Goal: Task Accomplishment & Management: Manage account settings

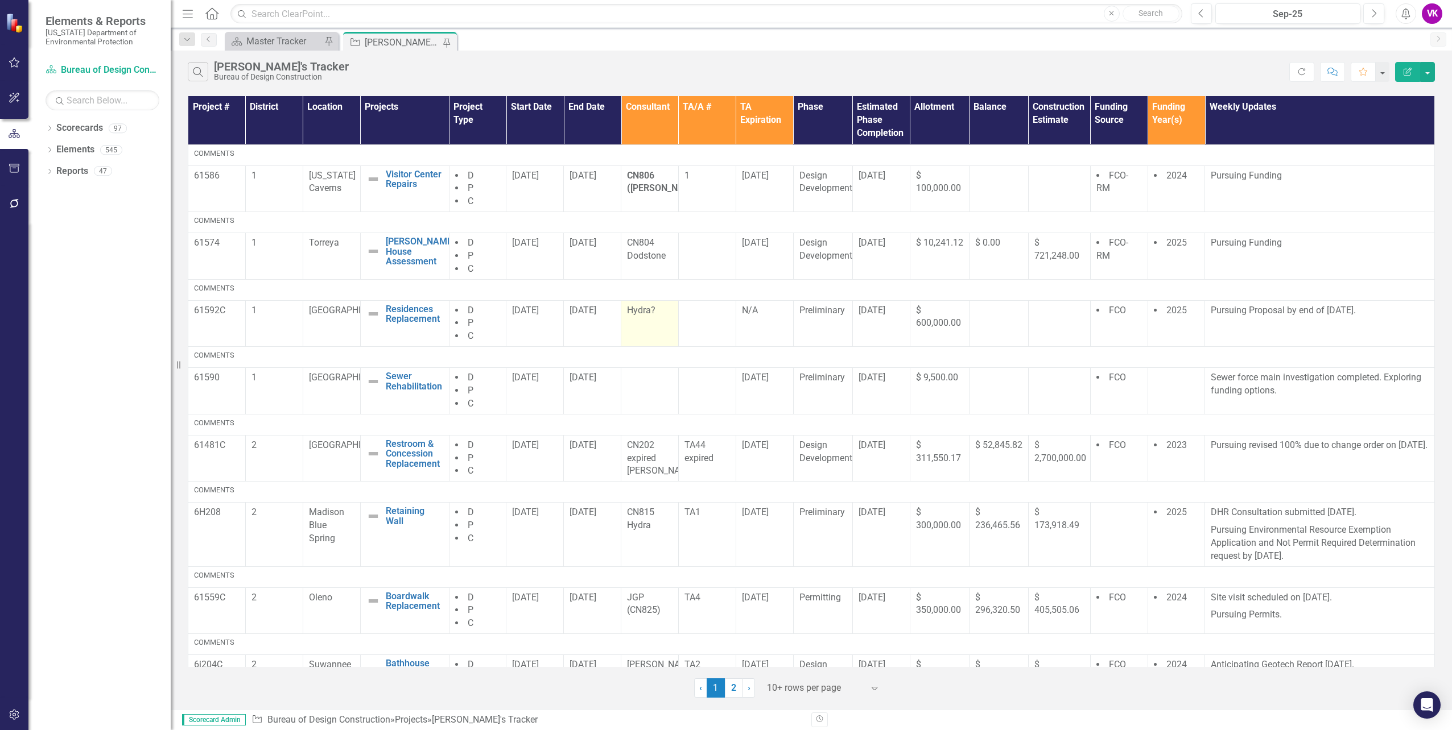
click at [627, 310] on p "Hydra?" at bounding box center [650, 310] width 46 height 13
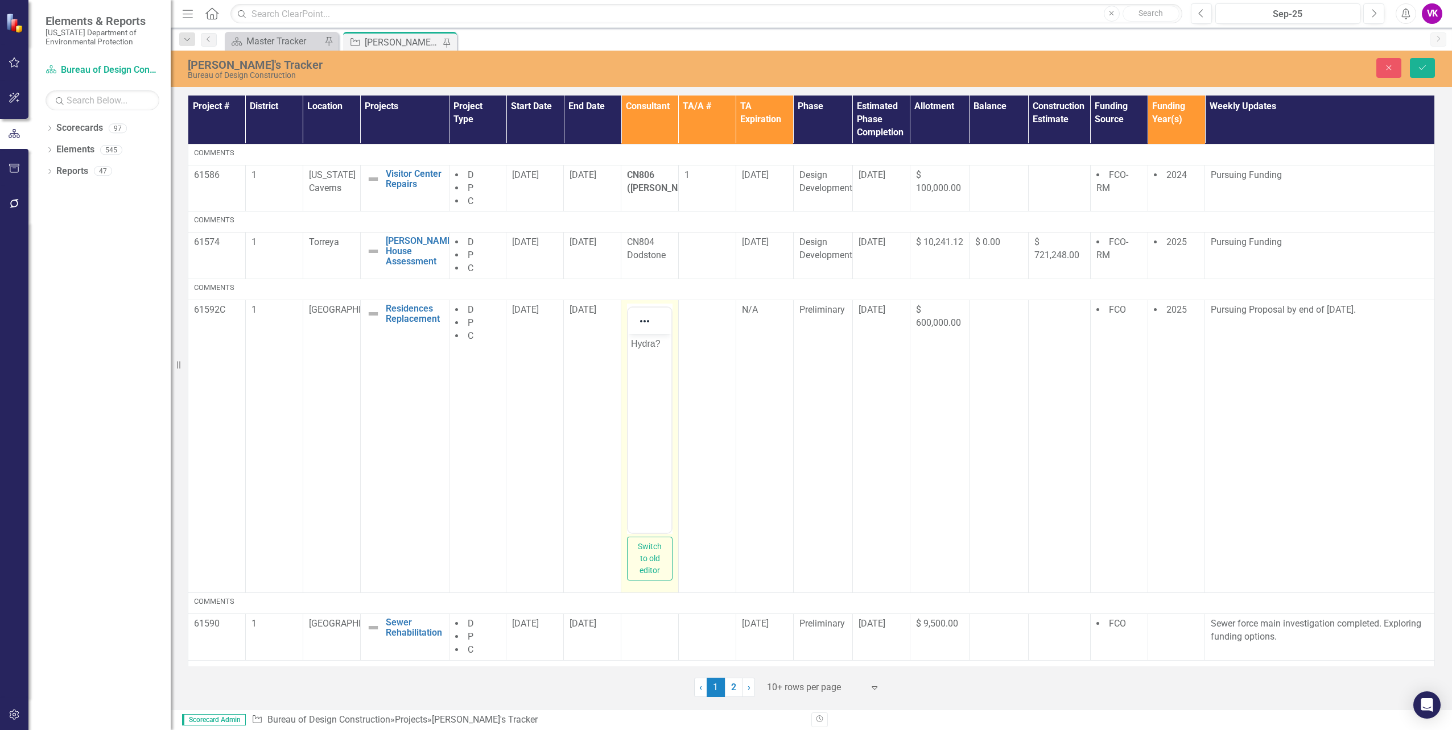
drag, startPoint x: 1253, startPoint y: 644, endPoint x: 632, endPoint y: 342, distance: 690.3
click at [632, 342] on p "Hydra?" at bounding box center [650, 344] width 38 height 14
click at [1424, 70] on icon "Save" at bounding box center [1422, 68] width 10 height 8
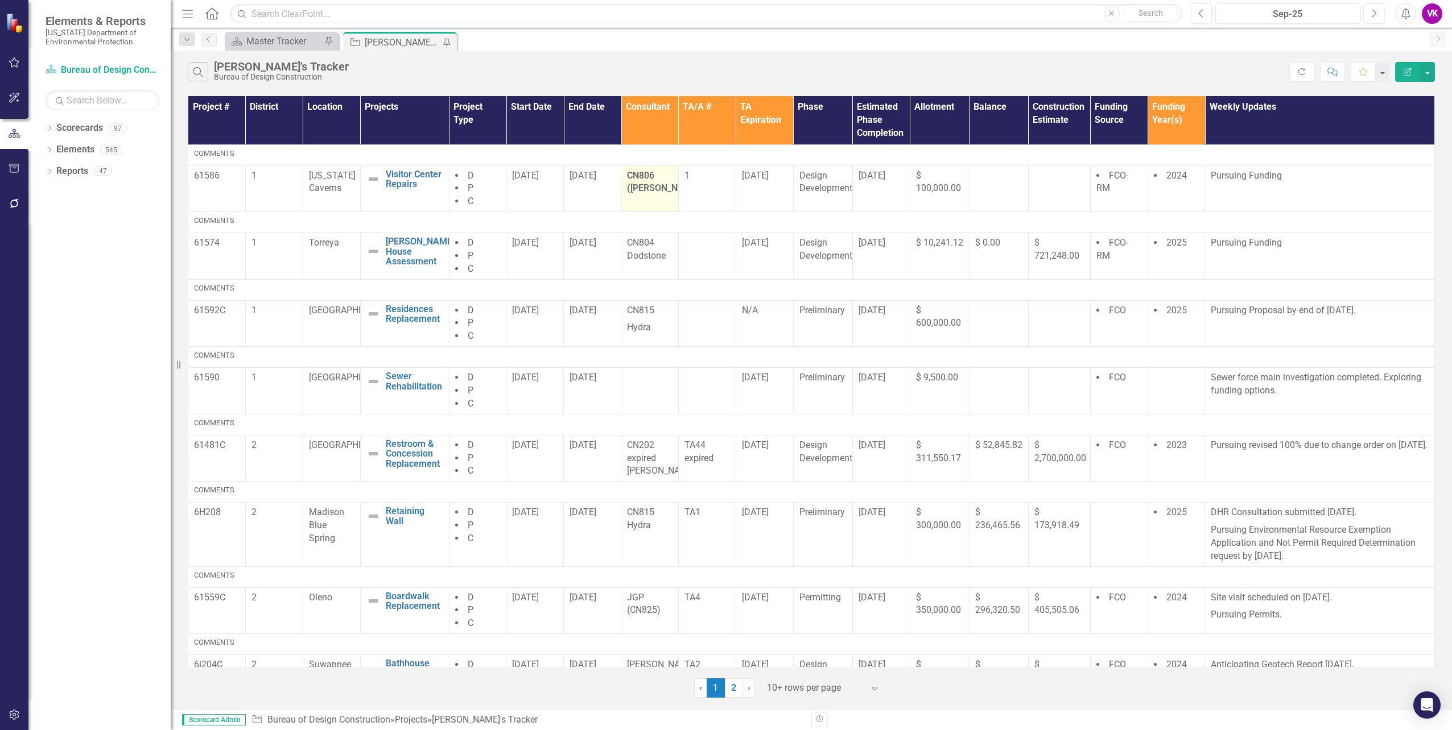
click at [635, 181] on p "CN806 ([PERSON_NAME])" at bounding box center [650, 183] width 46 height 26
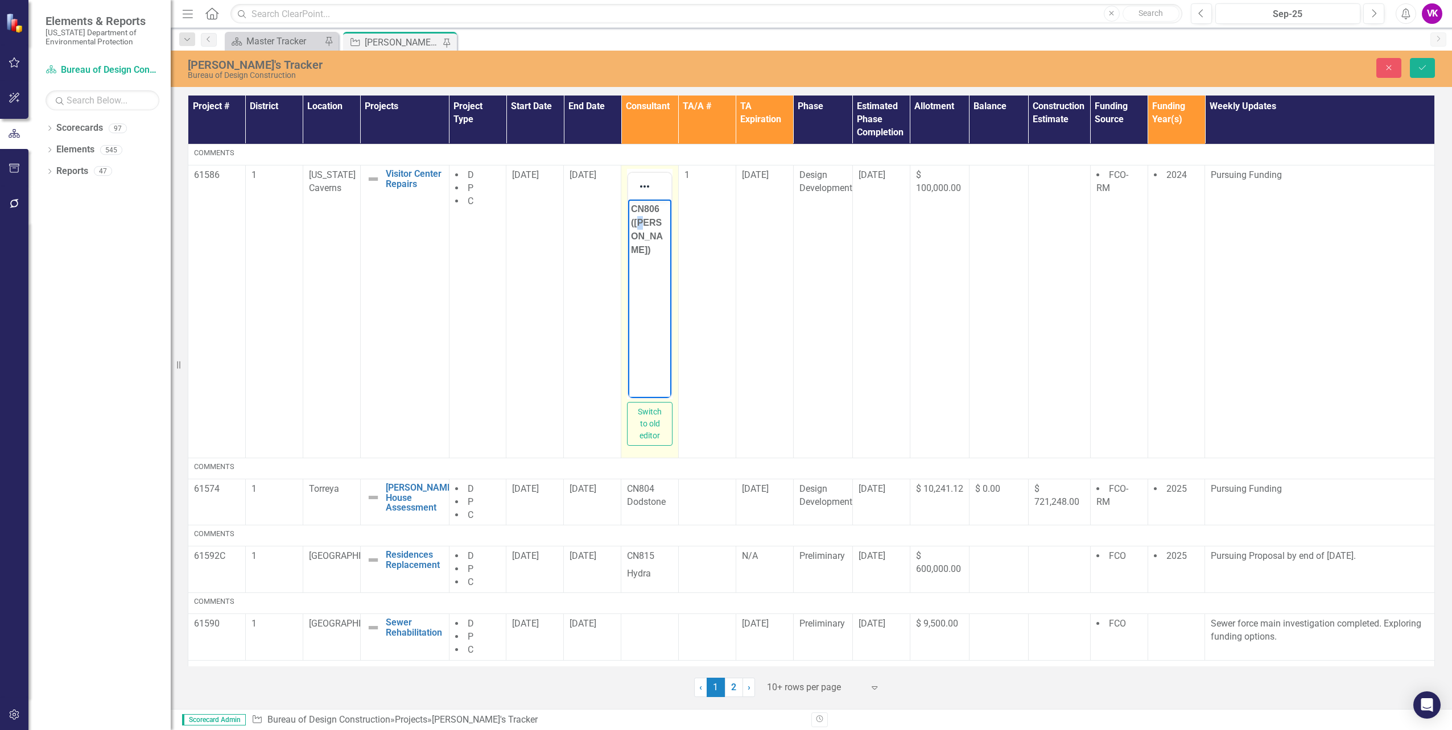
drag, startPoint x: 1263, startPoint y: 380, endPoint x: 643, endPoint y: 221, distance: 639.5
click at [643, 221] on strong "CN806 ([PERSON_NAME])" at bounding box center [647, 229] width 32 height 51
click at [1424, 71] on icon "Save" at bounding box center [1422, 68] width 10 height 8
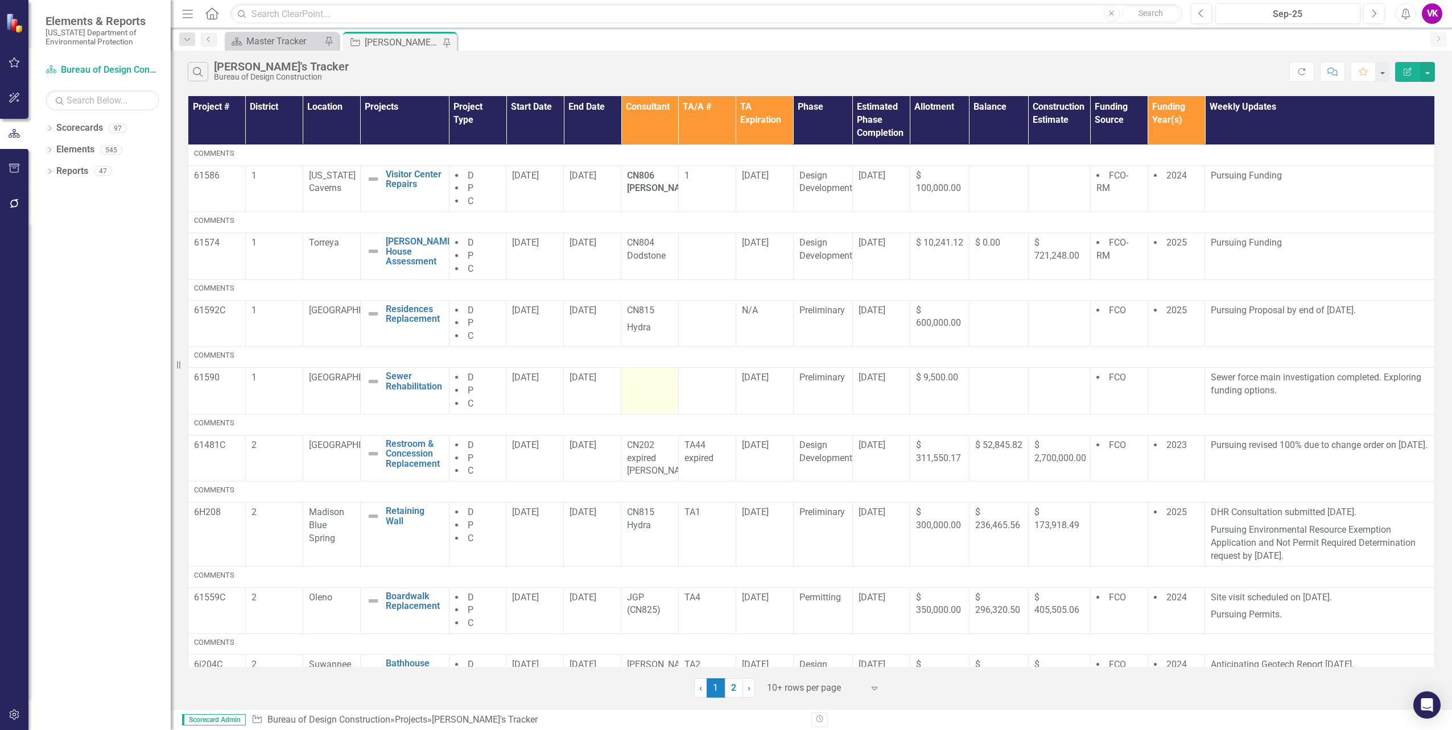
click at [647, 387] on td at bounding box center [649, 391] width 57 height 47
click at [649, 387] on td at bounding box center [649, 391] width 57 height 47
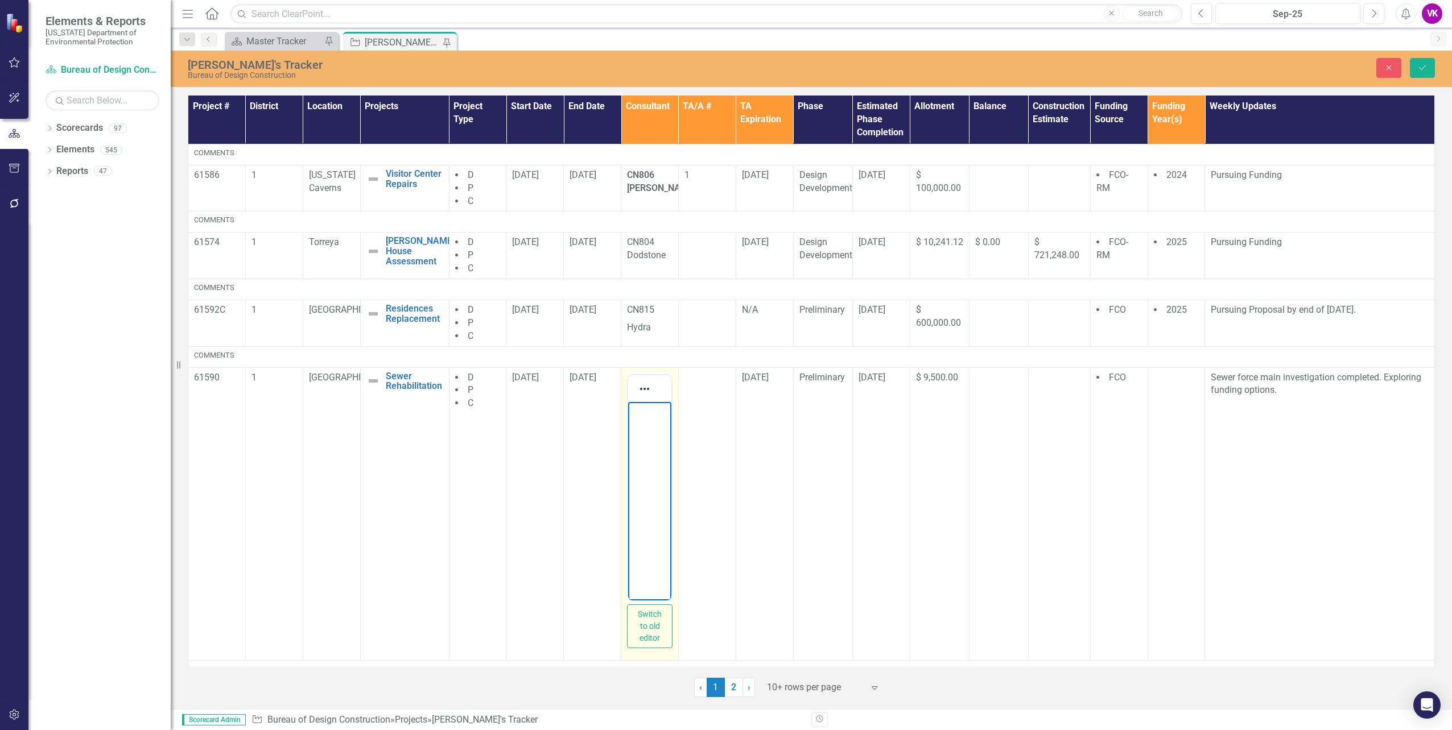
click at [646, 425] on body "Rich Text Area. Press ALT-0 for help." at bounding box center [649, 487] width 43 height 171
click at [1425, 70] on icon "Save" at bounding box center [1422, 68] width 10 height 8
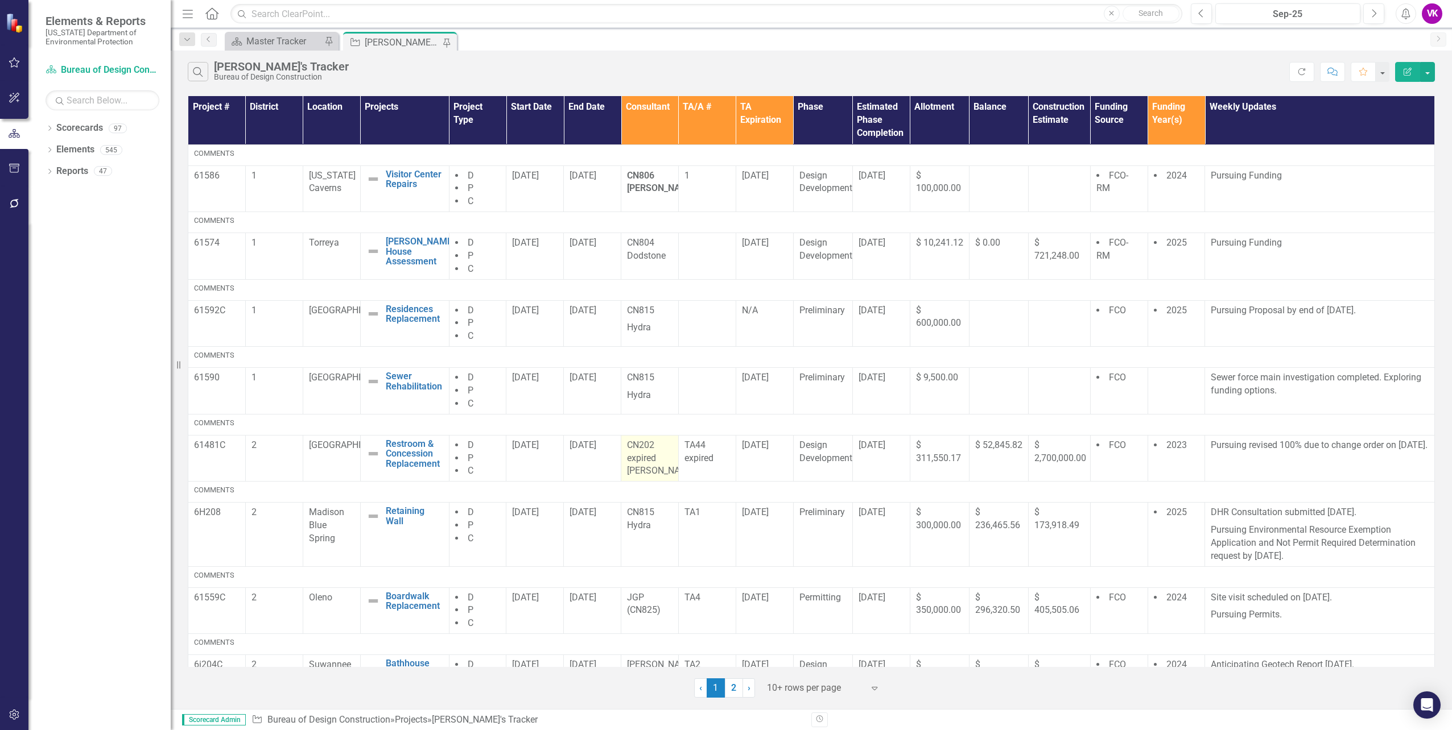
click at [627, 445] on p "CN202 expired [PERSON_NAME]" at bounding box center [650, 458] width 46 height 39
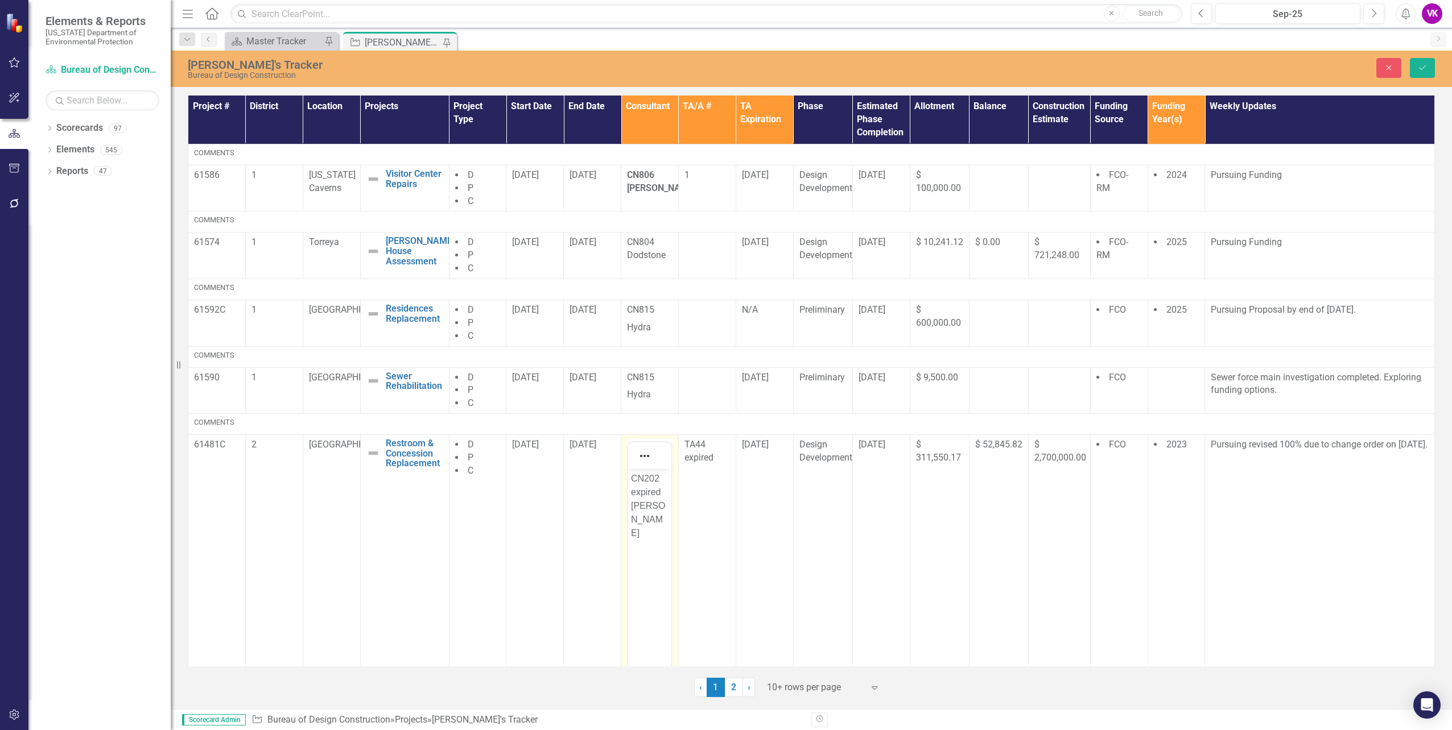
drag, startPoint x: 1254, startPoint y: 915, endPoint x: 646, endPoint y: 478, distance: 748.8
click at [646, 478] on p "CN202 expired [PERSON_NAME]" at bounding box center [650, 506] width 38 height 68
click at [1425, 69] on icon "Save" at bounding box center [1422, 68] width 10 height 8
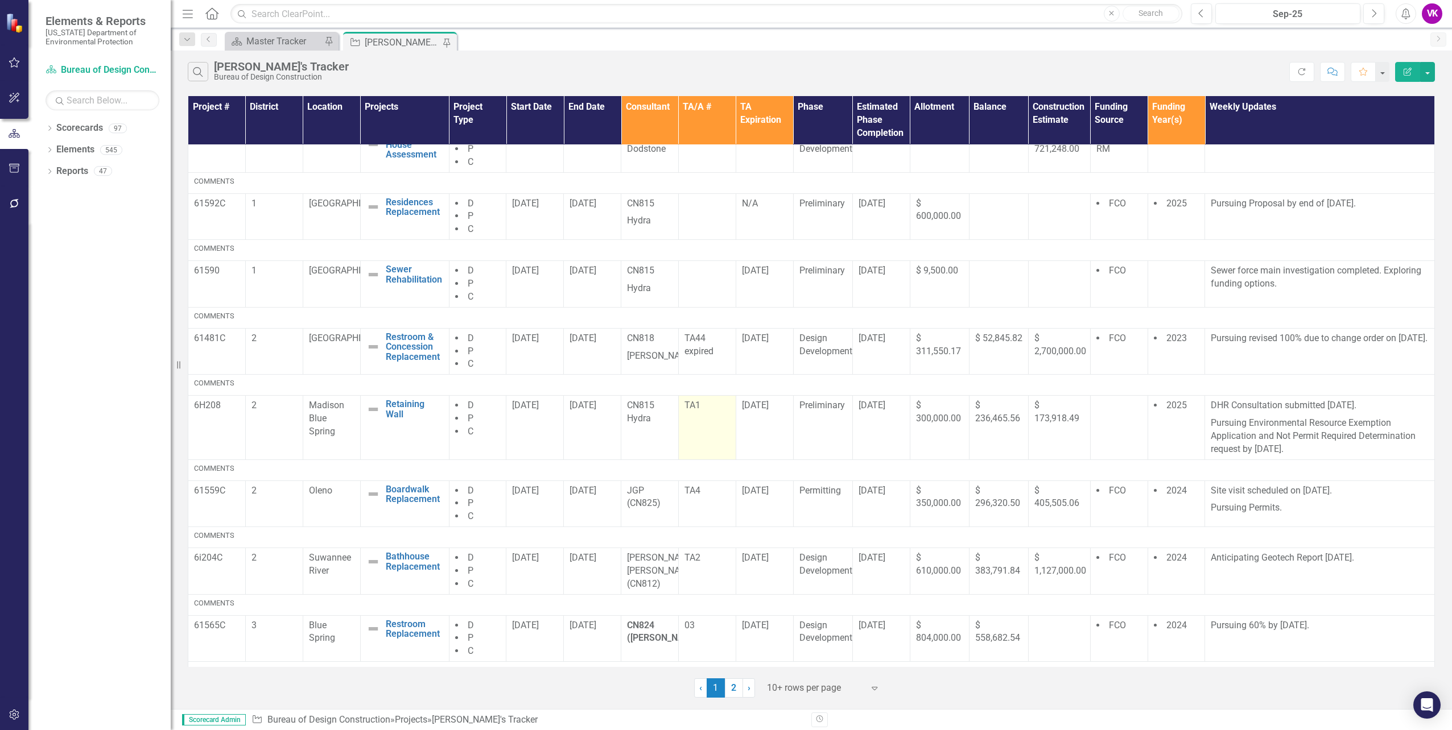
scroll to position [114, 0]
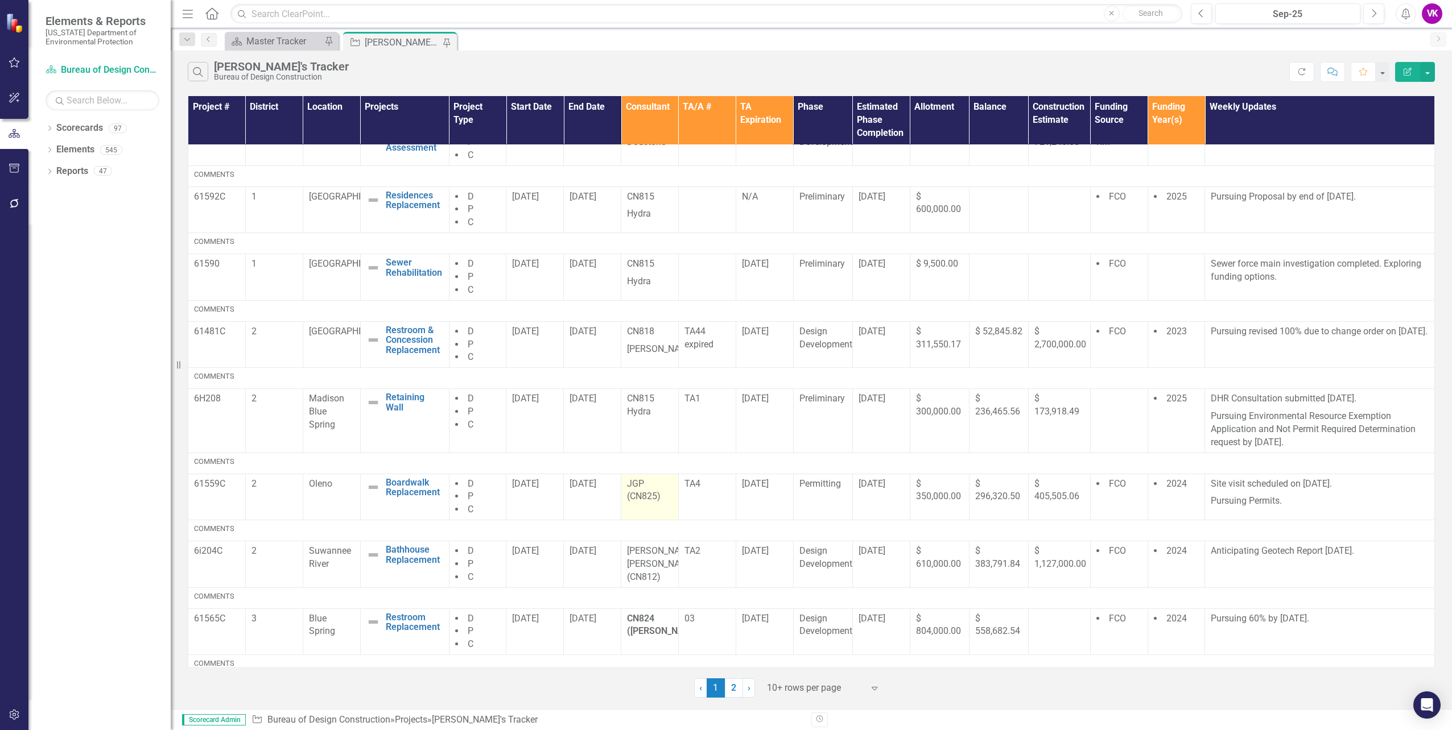
click at [627, 489] on p "JGP (CN825)" at bounding box center [650, 491] width 46 height 26
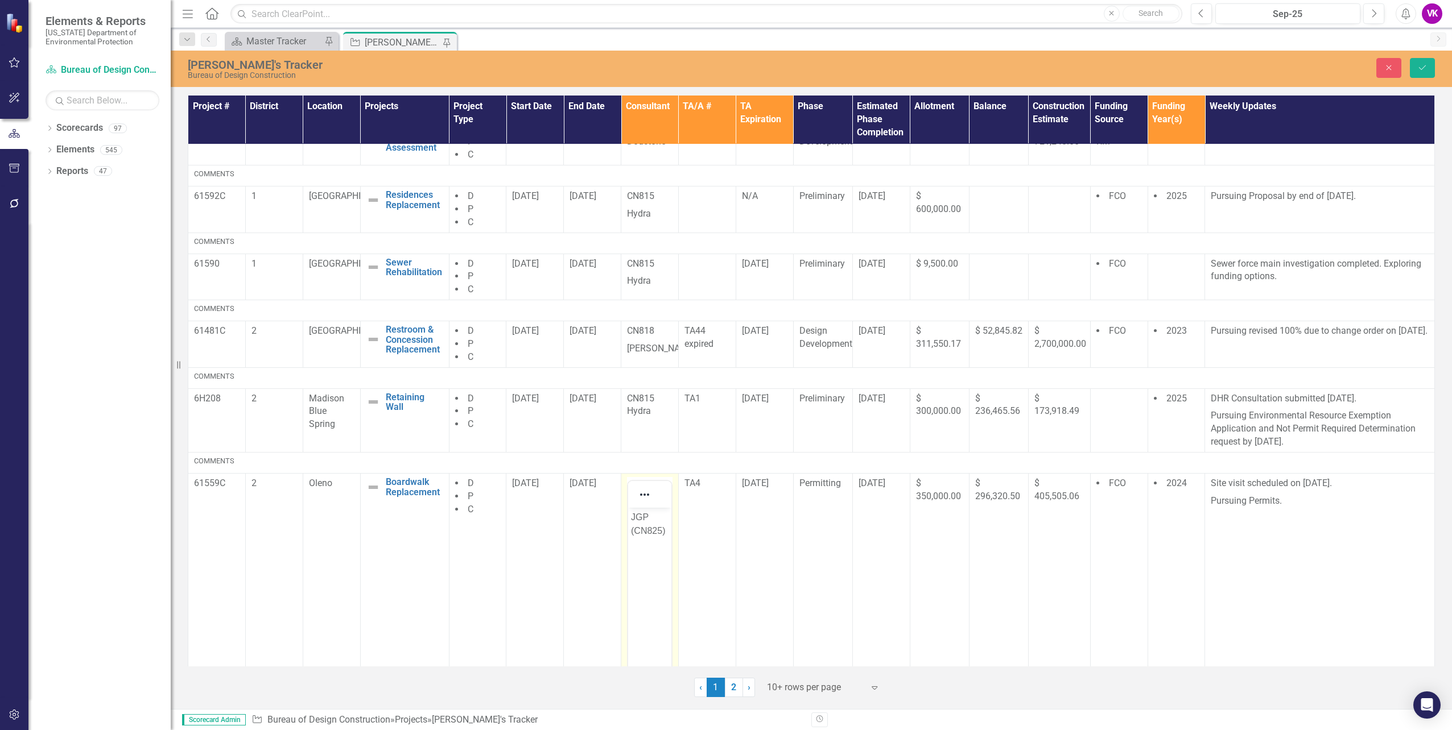
scroll to position [0, 0]
drag, startPoint x: 1252, startPoint y: 996, endPoint x: 637, endPoint y: 520, distance: 777.8
click at [637, 520] on p "JGP (CN825)" at bounding box center [650, 523] width 38 height 27
click at [1424, 72] on button "Save" at bounding box center [1422, 68] width 25 height 20
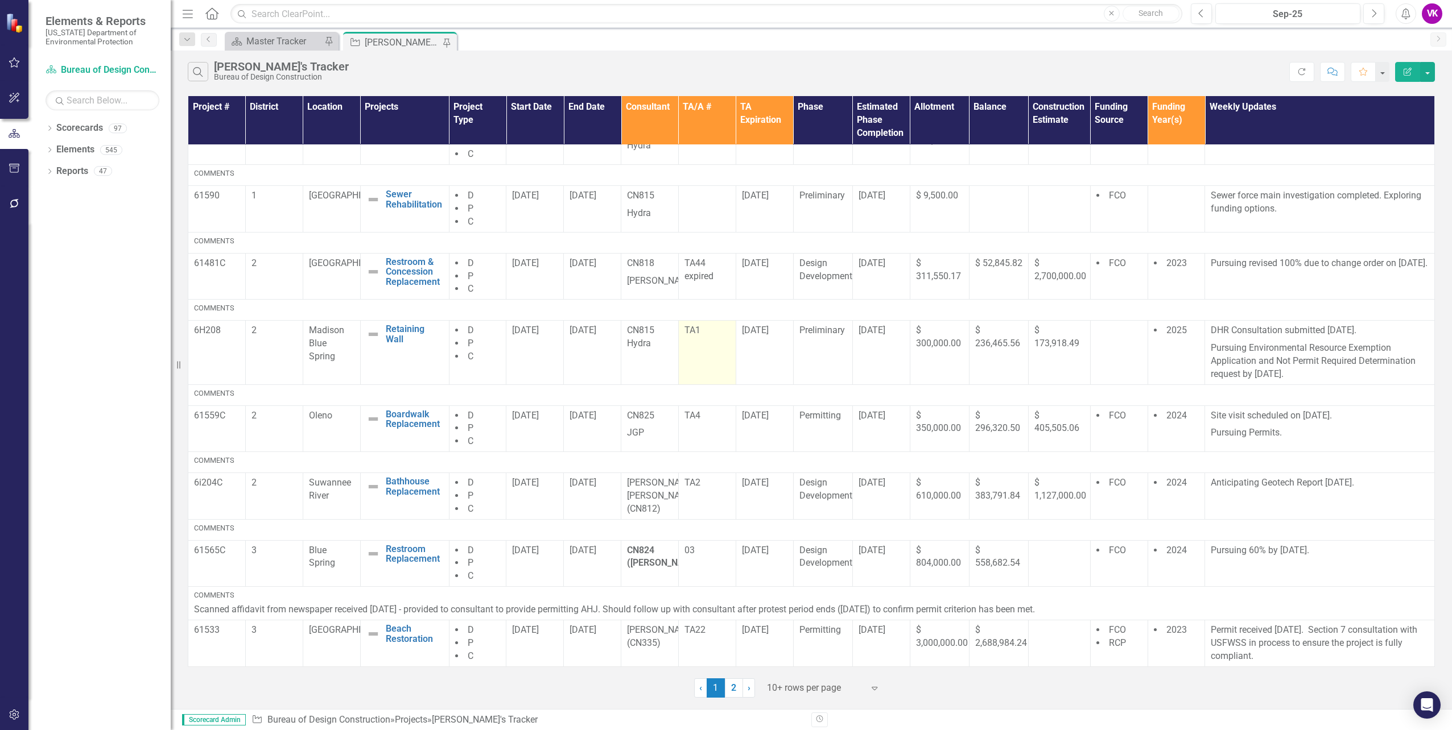
scroll to position [187, 0]
click at [627, 483] on p "[PERSON_NAME] [PERSON_NAME] (CN812)" at bounding box center [650, 496] width 46 height 39
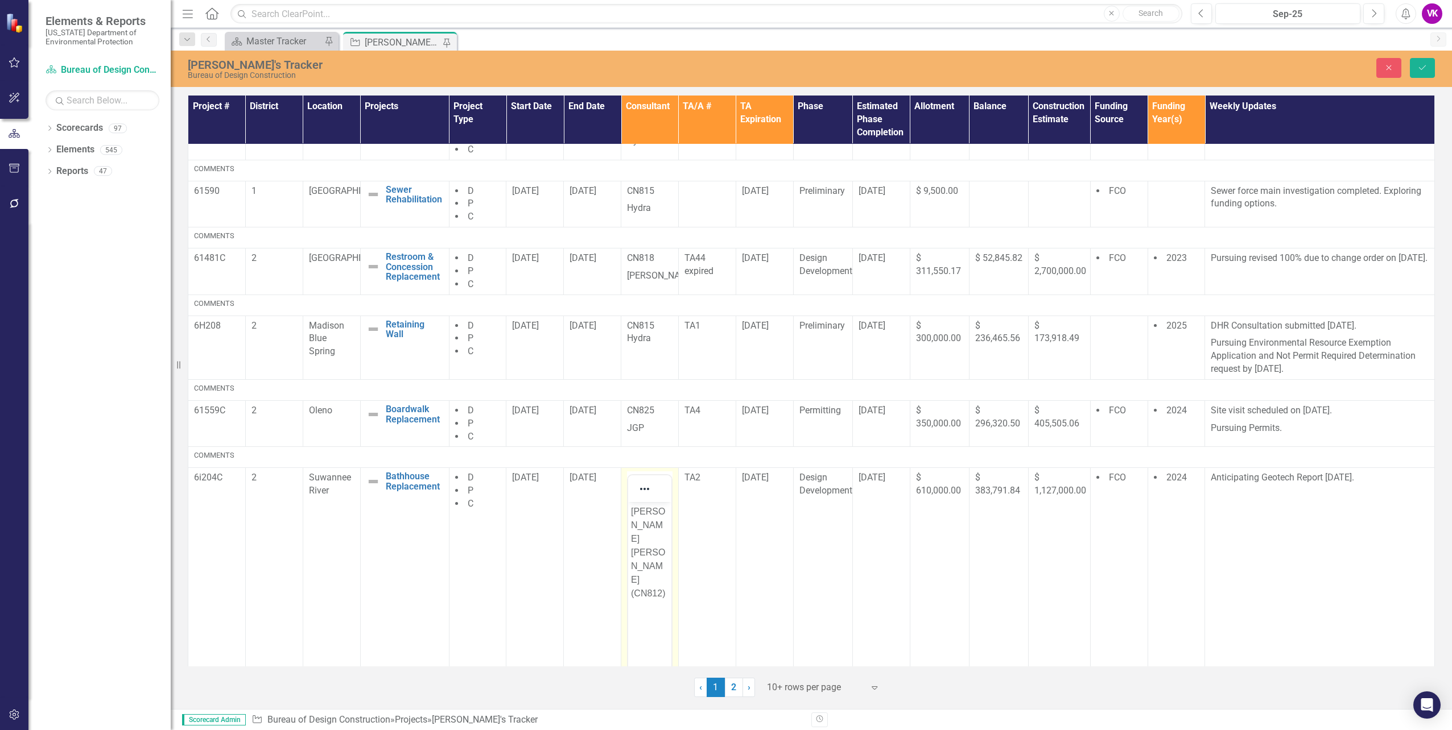
scroll to position [0, 0]
click at [631, 512] on p "[PERSON_NAME] [PERSON_NAME] (CN812)" at bounding box center [650, 553] width 38 height 96
click at [1426, 72] on button "Save" at bounding box center [1422, 68] width 25 height 20
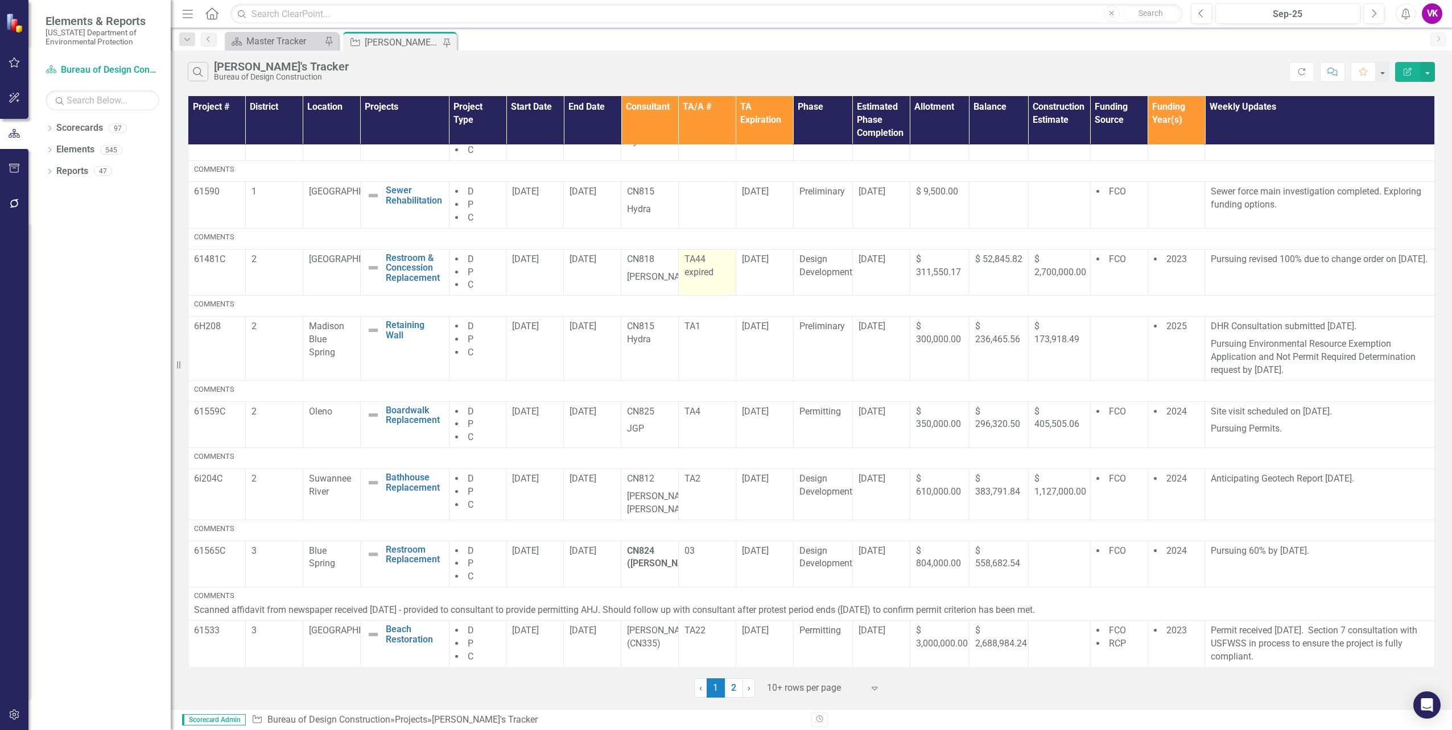
scroll to position [191, 0]
click at [629, 550] on strong "CN824 ([PERSON_NAME])" at bounding box center [665, 557] width 76 height 24
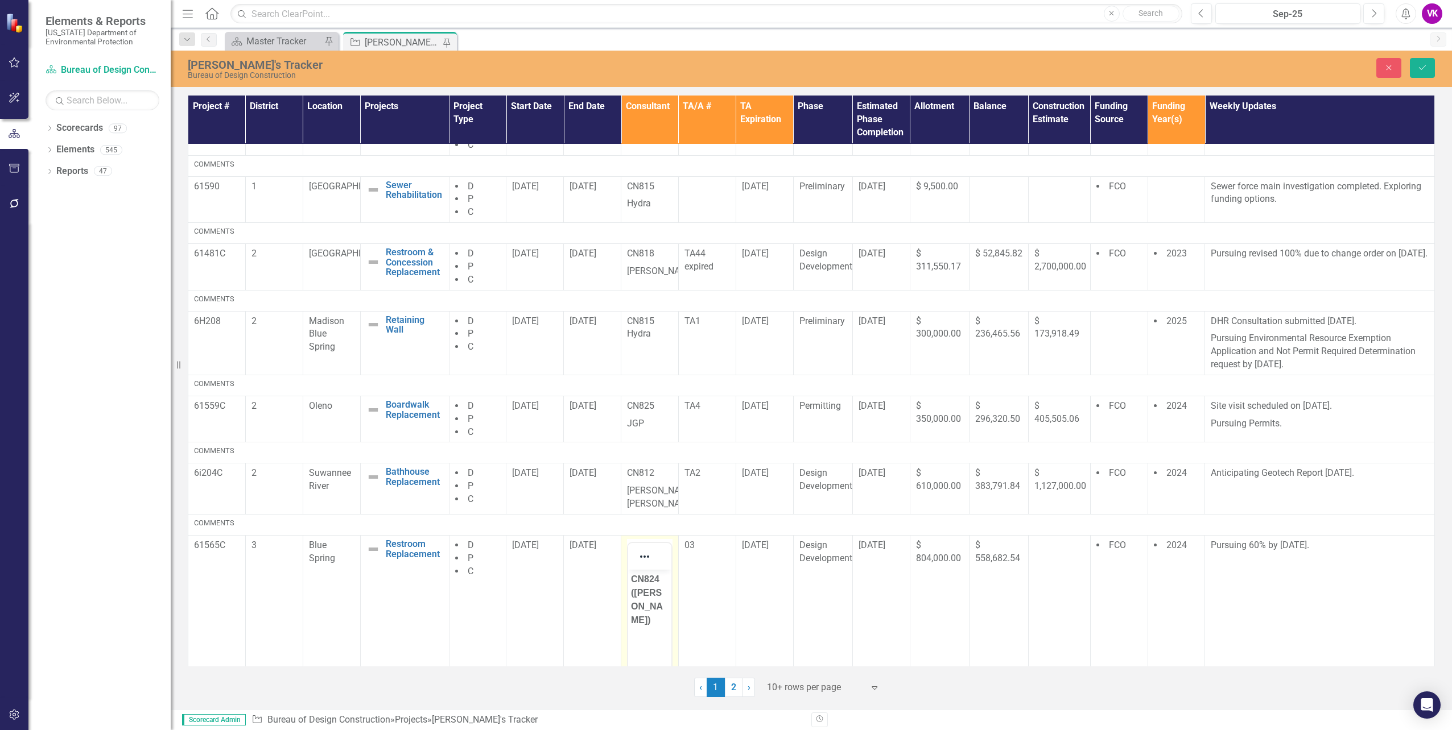
scroll to position [0, 0]
click at [660, 579] on p "CN824 ([PERSON_NAME])" at bounding box center [650, 600] width 38 height 55
click at [1419, 67] on icon "Save" at bounding box center [1422, 68] width 10 height 8
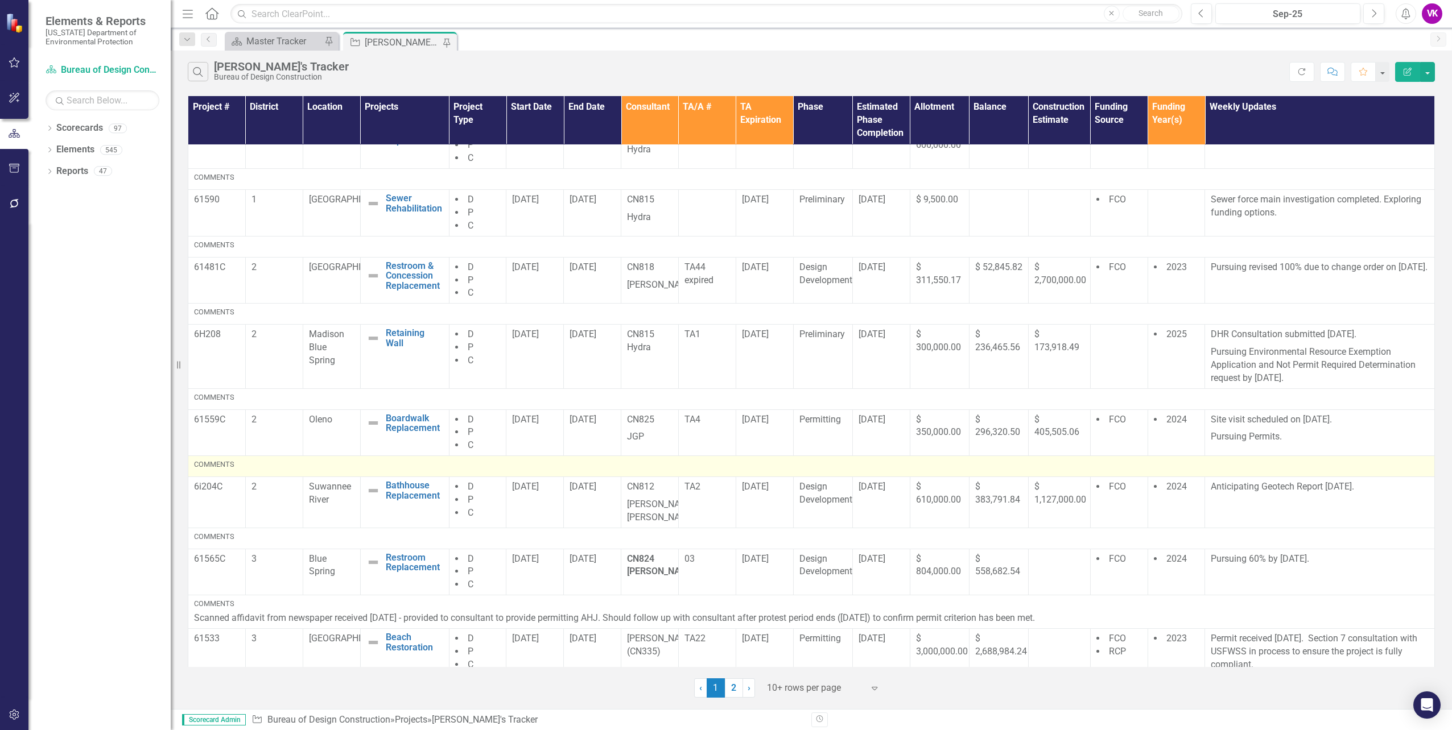
scroll to position [191, 0]
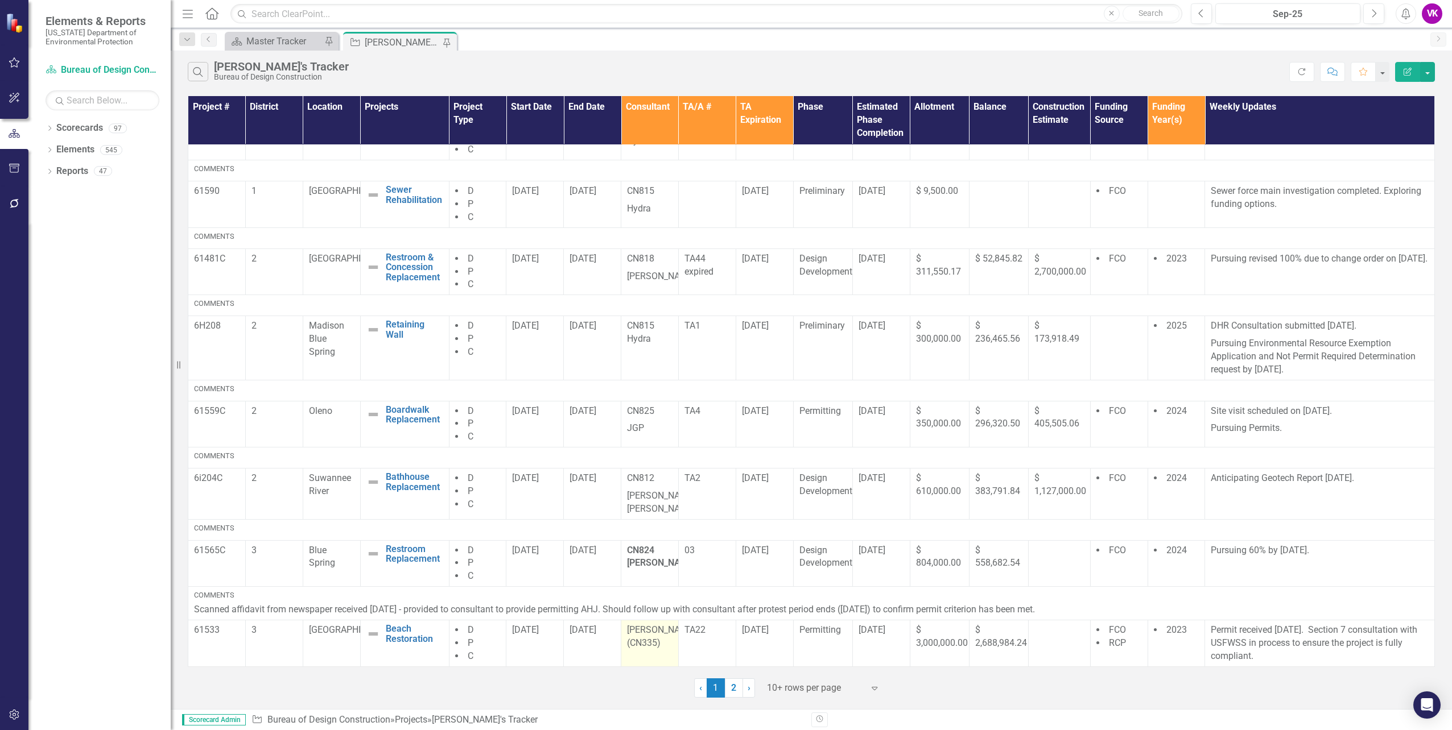
click at [627, 630] on p "[PERSON_NAME] (CN335)" at bounding box center [650, 637] width 46 height 26
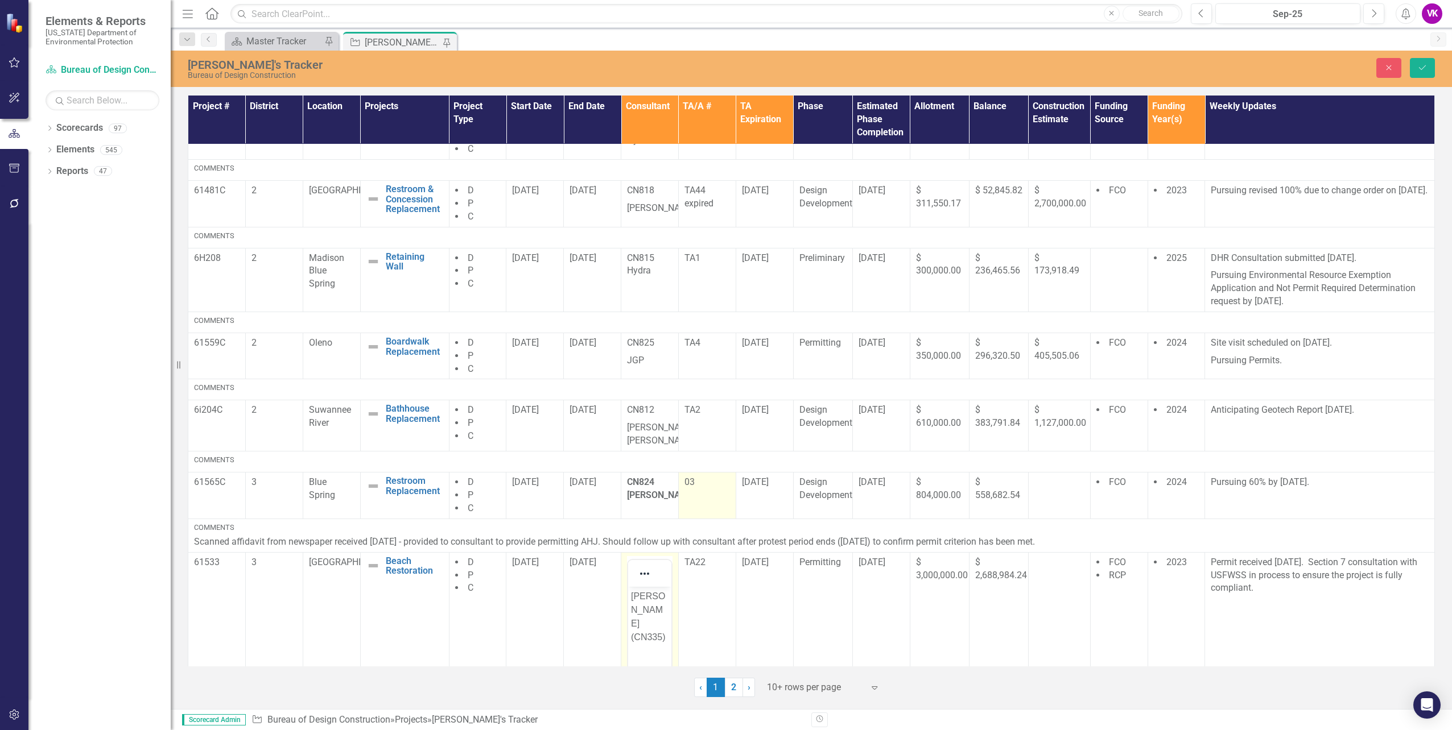
scroll to position [419, 0]
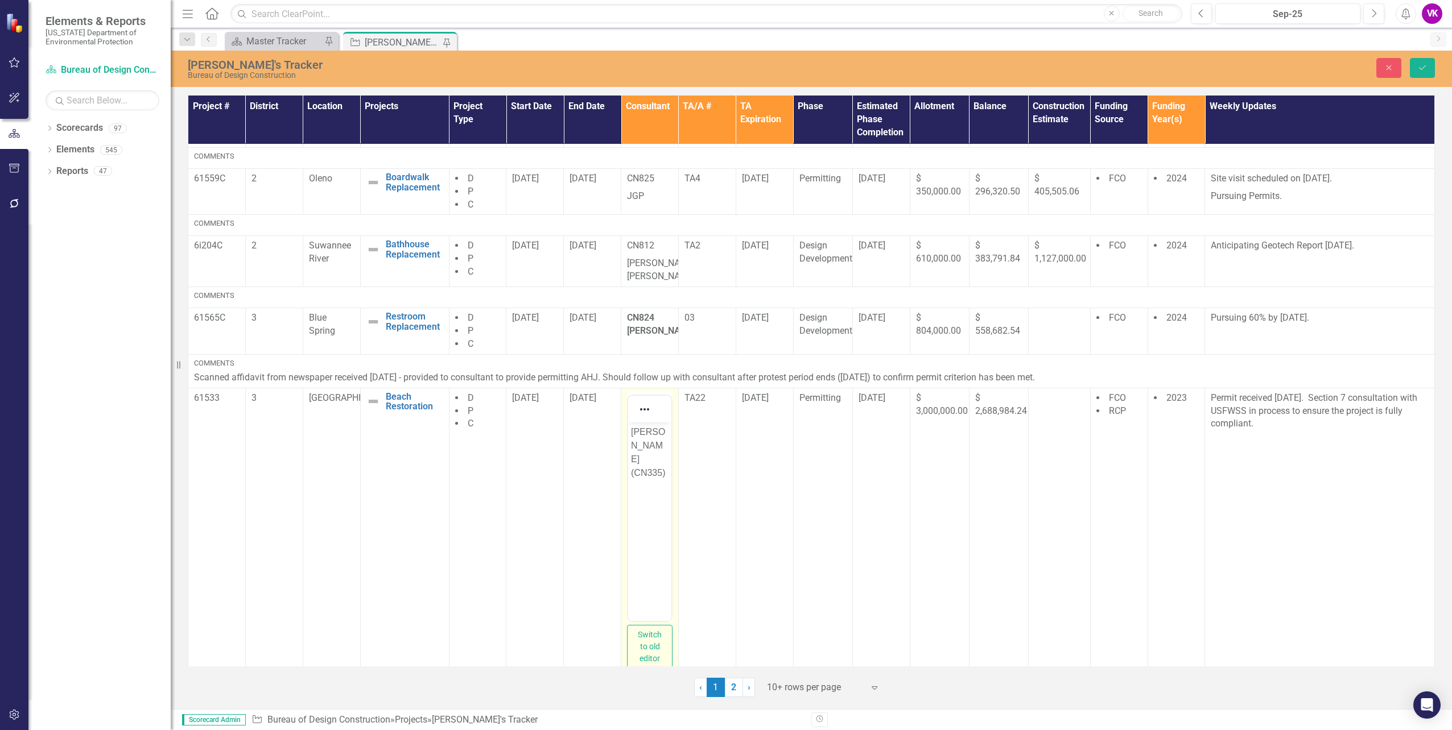
drag, startPoint x: 629, startPoint y: 432, endPoint x: 1440, endPoint y: 899, distance: 935.8
click at [629, 432] on body "[PERSON_NAME] (CN335)" at bounding box center [649, 507] width 43 height 171
click at [1425, 64] on icon "Save" at bounding box center [1422, 68] width 10 height 8
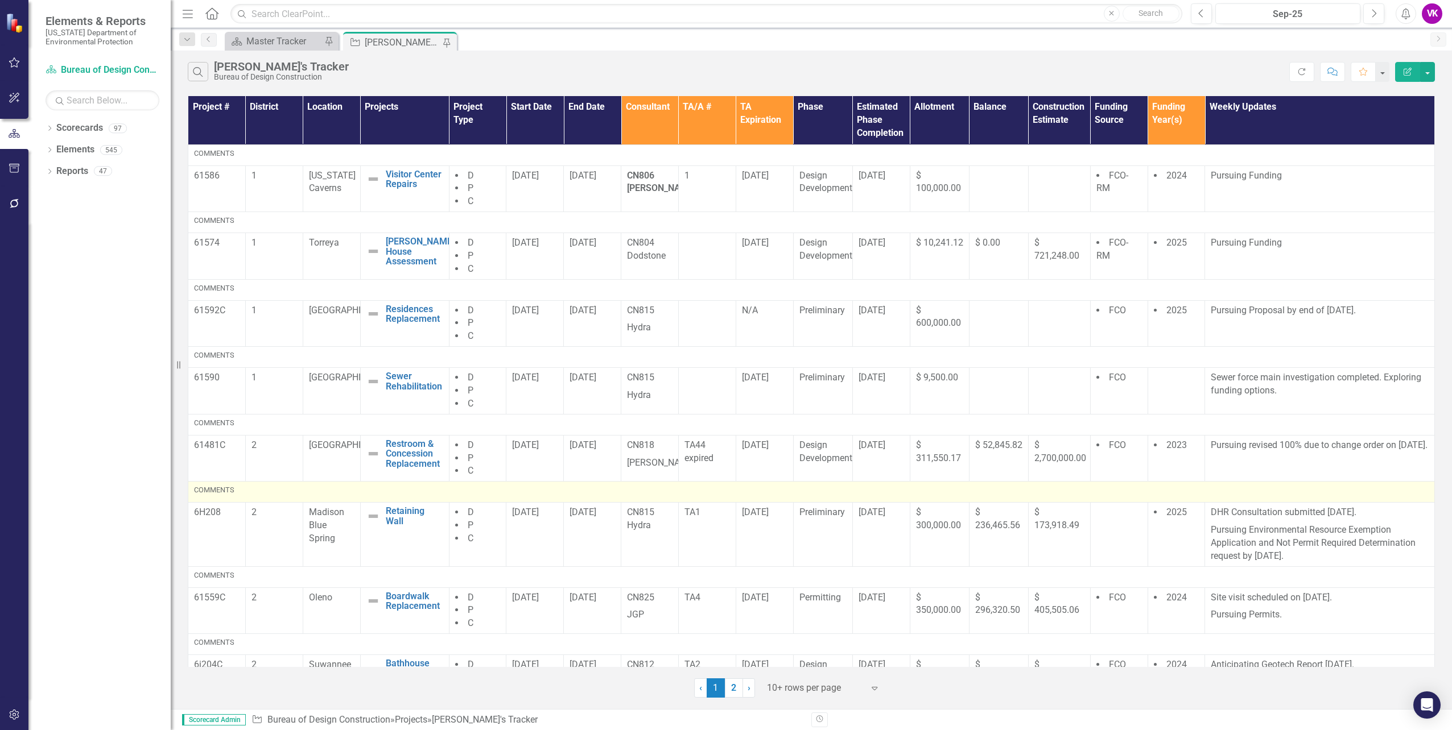
scroll to position [191, 0]
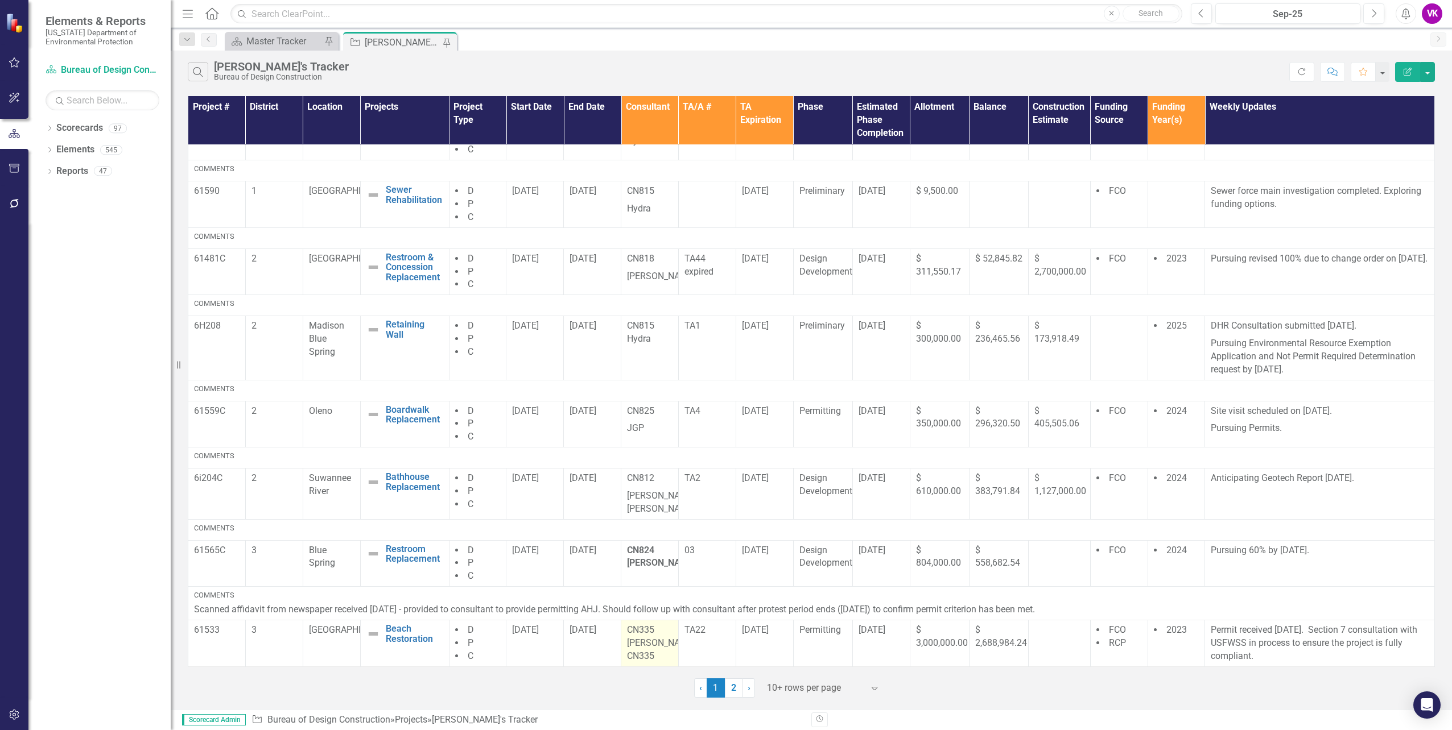
click at [634, 629] on p "CN335 [PERSON_NAME] CN335" at bounding box center [650, 643] width 46 height 39
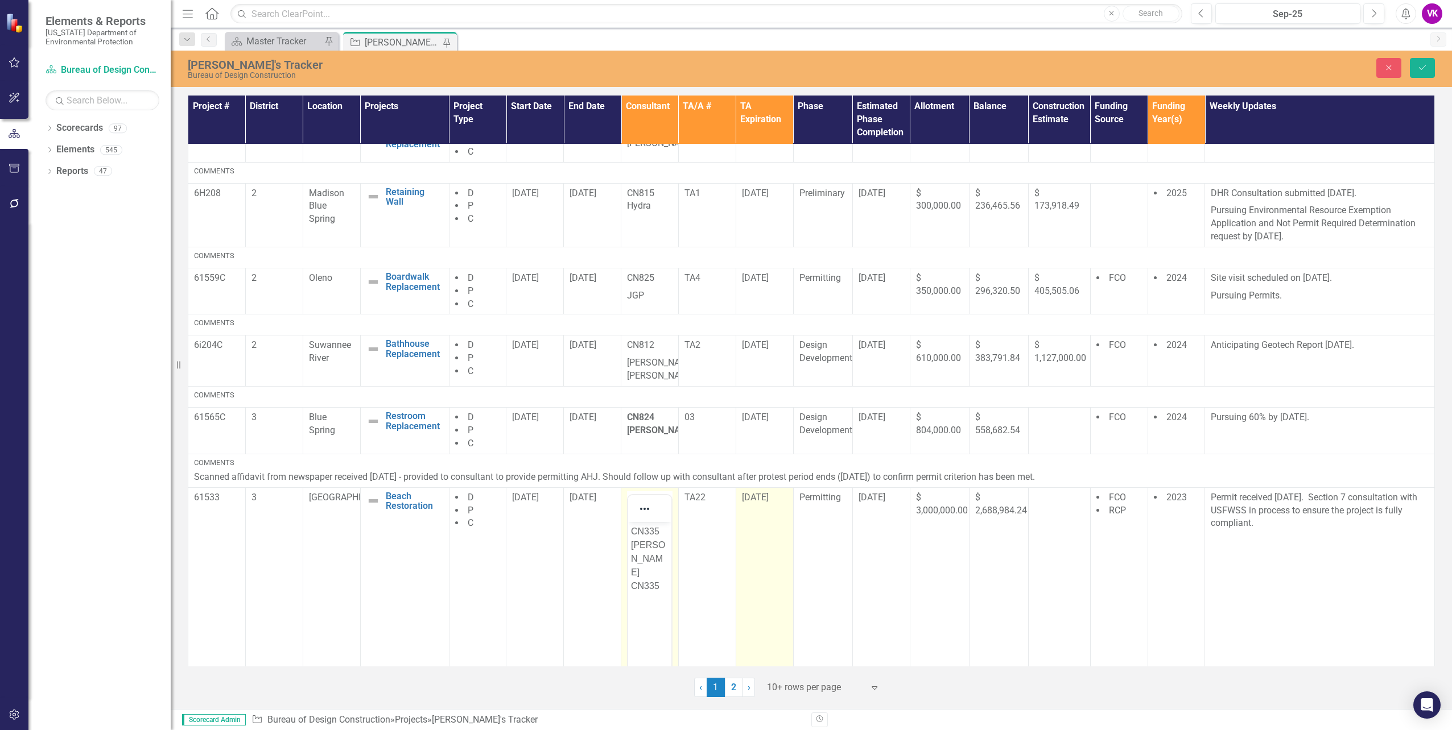
scroll to position [437, 0]
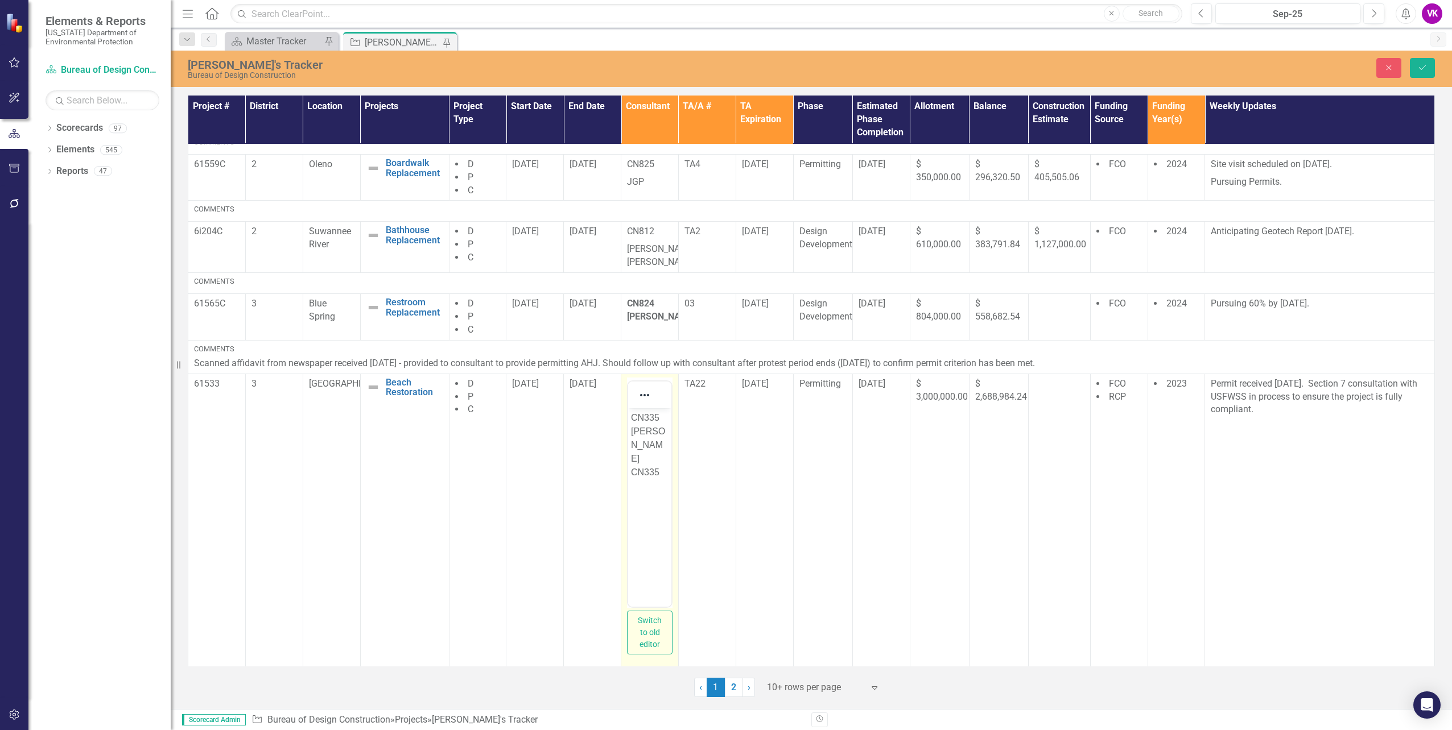
click at [632, 447] on p "CN335 [PERSON_NAME] CN335" at bounding box center [650, 445] width 38 height 68
click at [1422, 72] on button "Save" at bounding box center [1422, 68] width 25 height 20
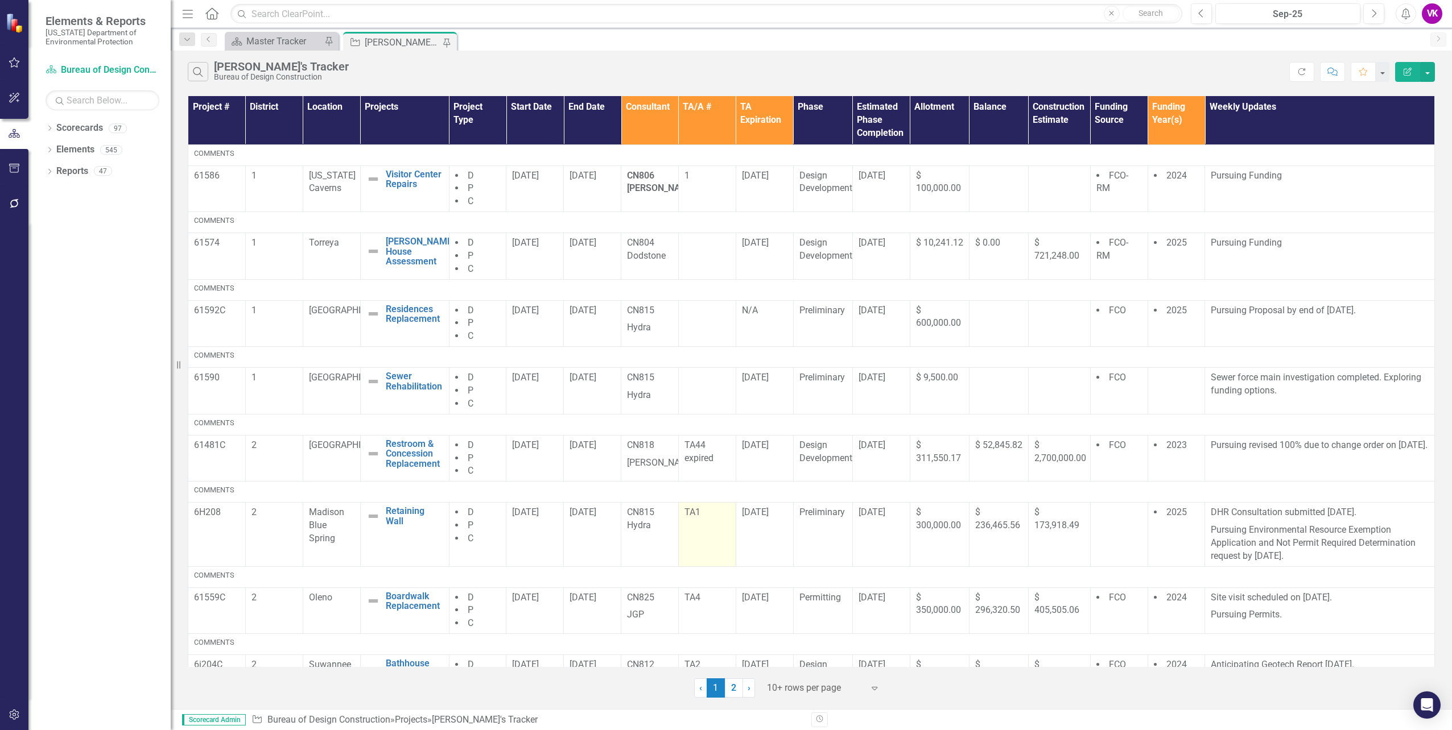
scroll to position [191, 0]
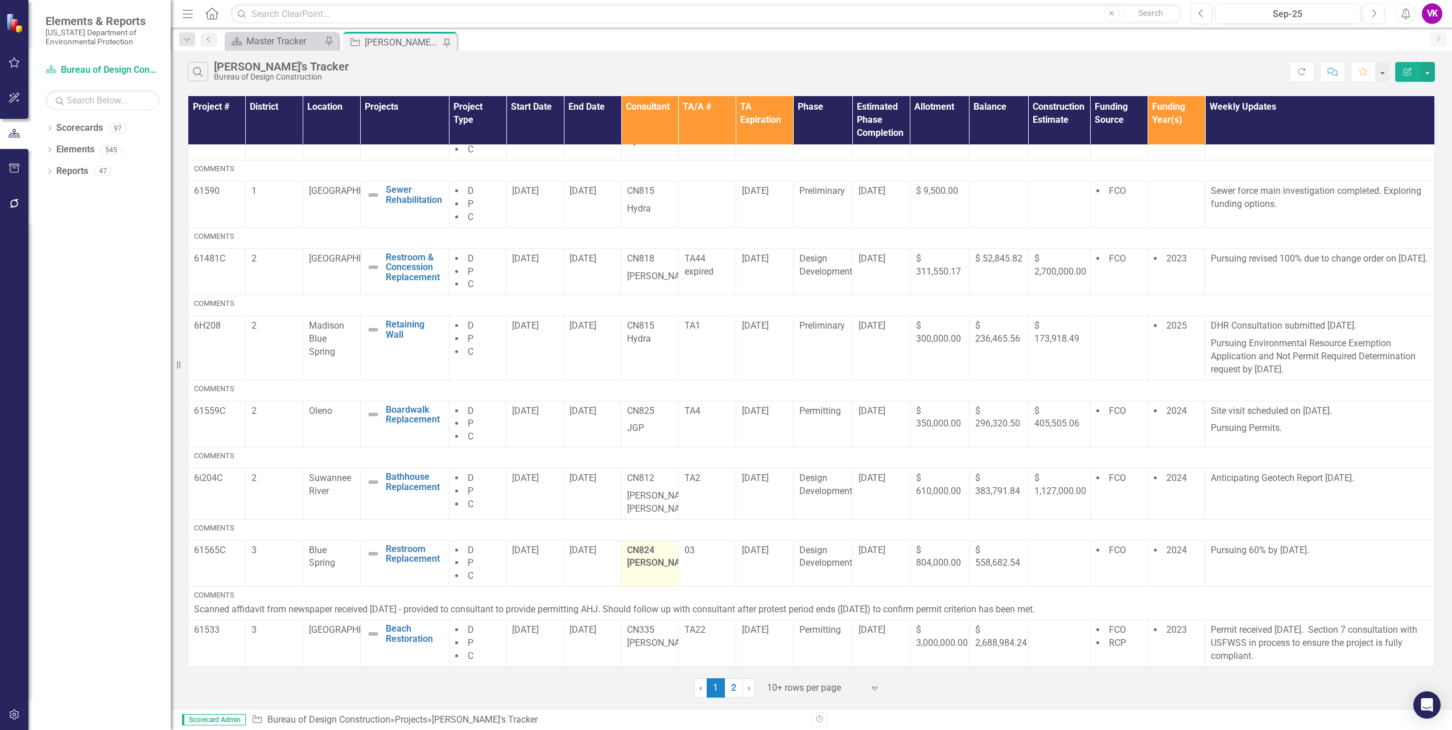
click at [637, 552] on strong "CN824 [PERSON_NAME]" at bounding box center [661, 557] width 69 height 24
click at [627, 550] on strong "CN824 [PERSON_NAME]" at bounding box center [661, 557] width 69 height 24
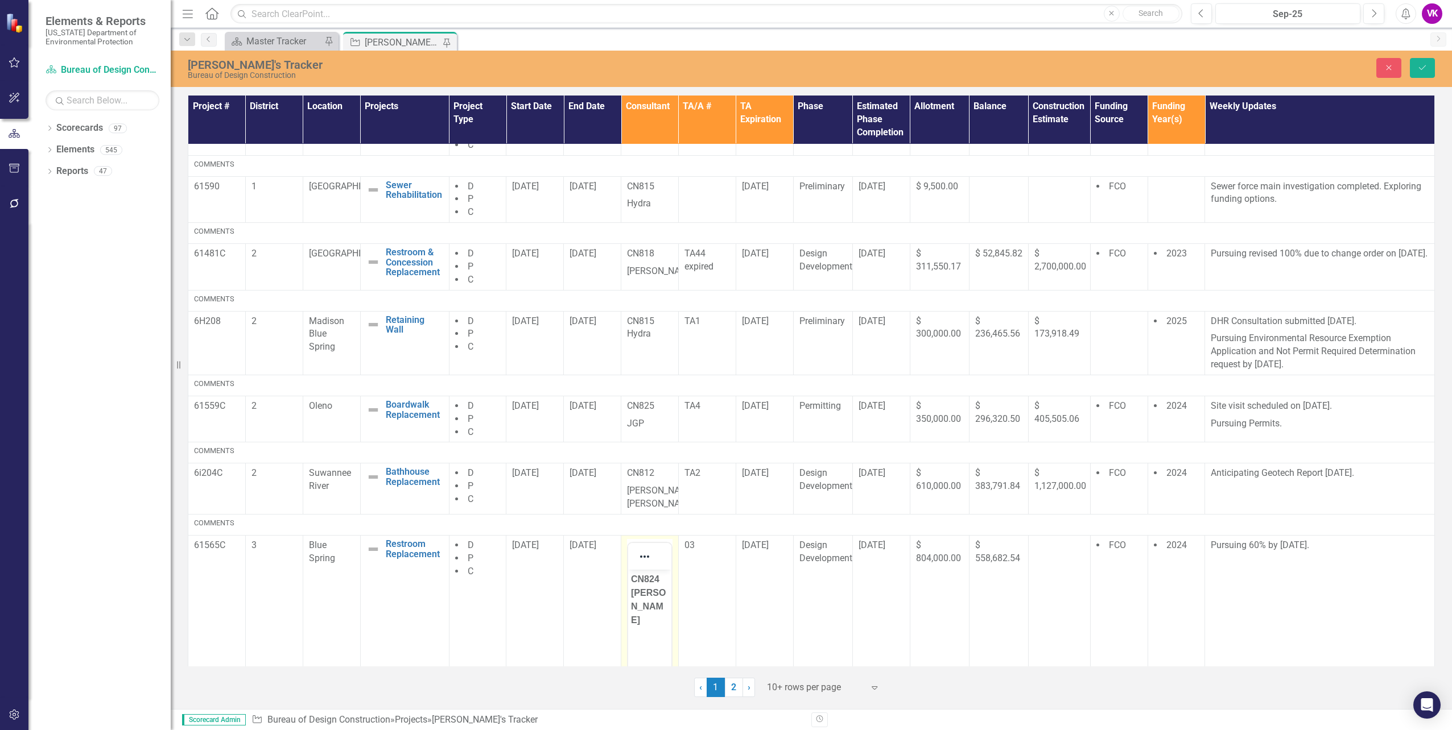
scroll to position [0, 0]
drag, startPoint x: 1254, startPoint y: 1120, endPoint x: 649, endPoint y: 582, distance: 810.4
click at [631, 576] on strong "CN824 [PERSON_NAME]" at bounding box center [648, 600] width 35 height 51
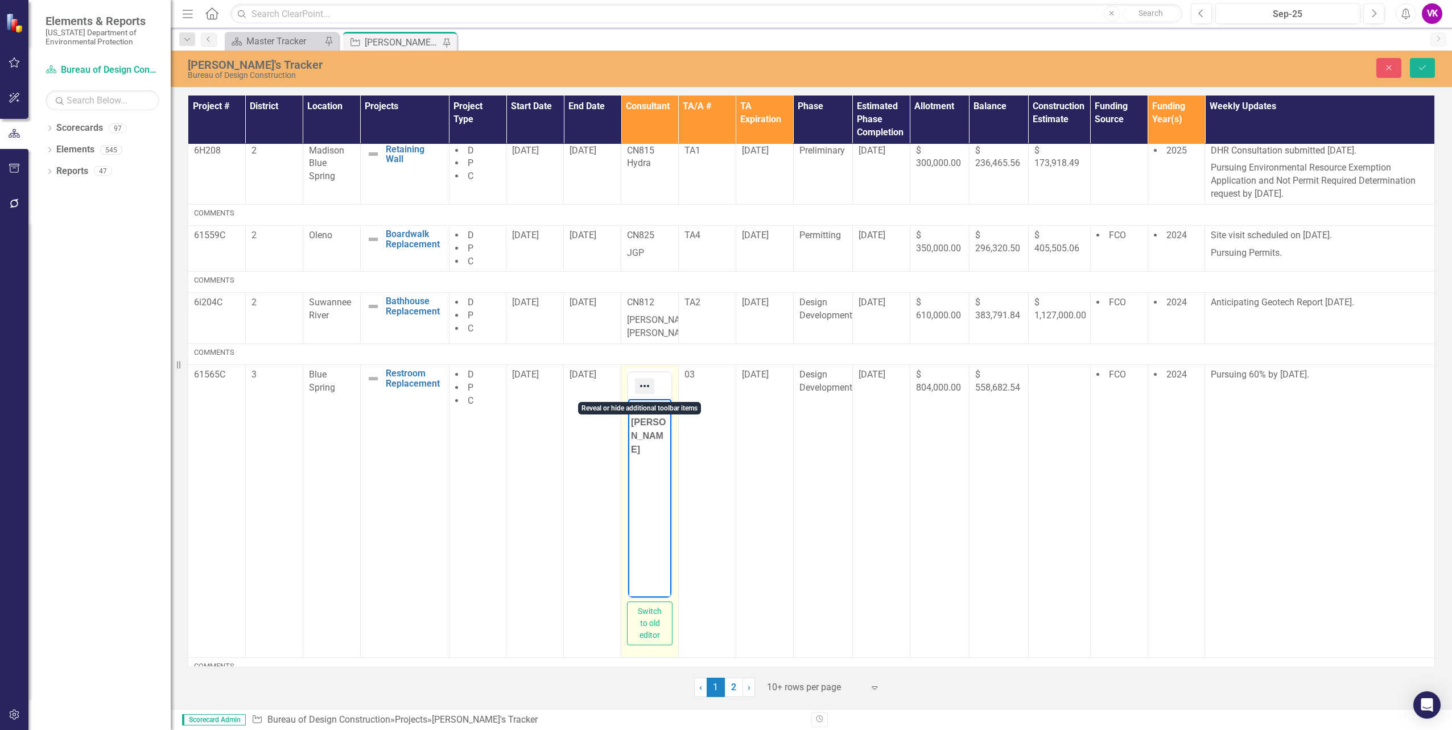
click at [644, 393] on icon "Reveal or hide additional toolbar items" at bounding box center [645, 386] width 14 height 14
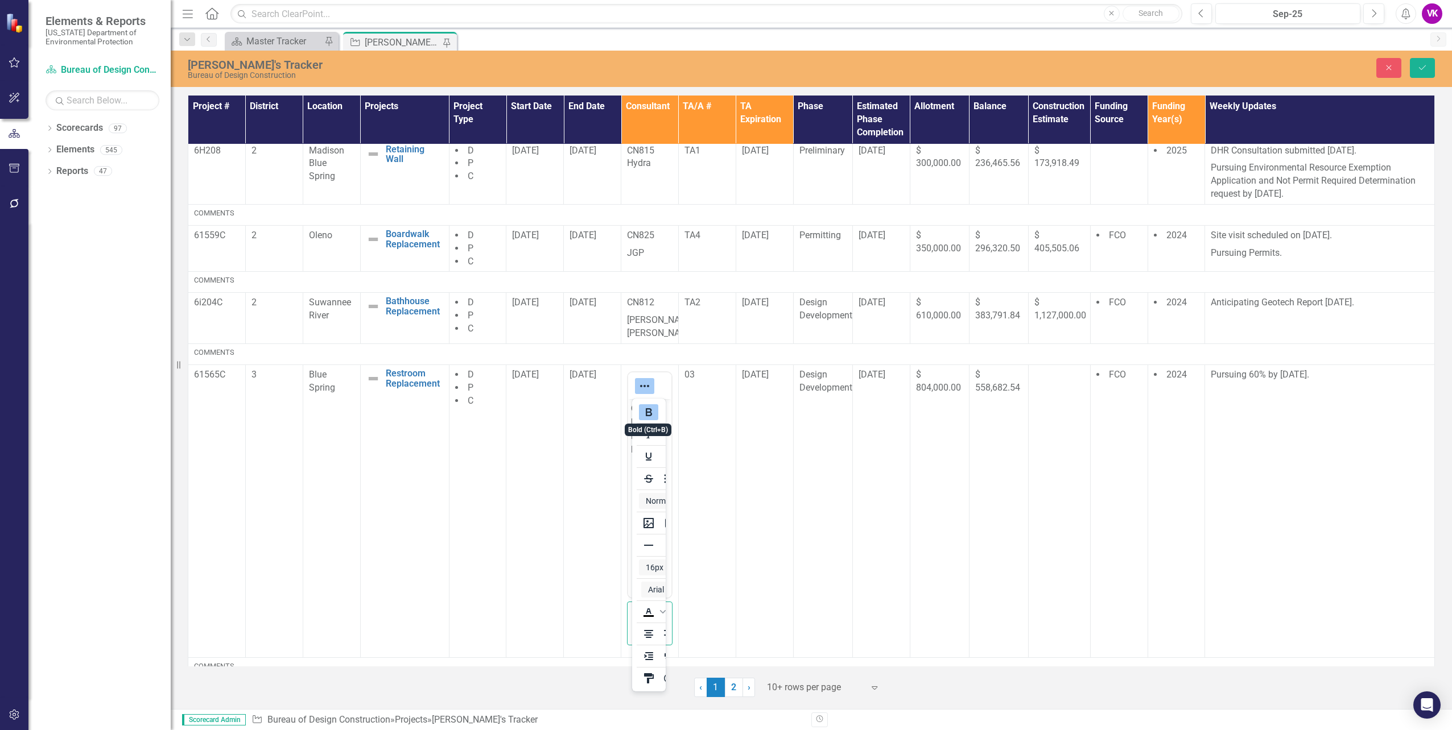
click at [643, 412] on button "Bold" at bounding box center [648, 412] width 19 height 16
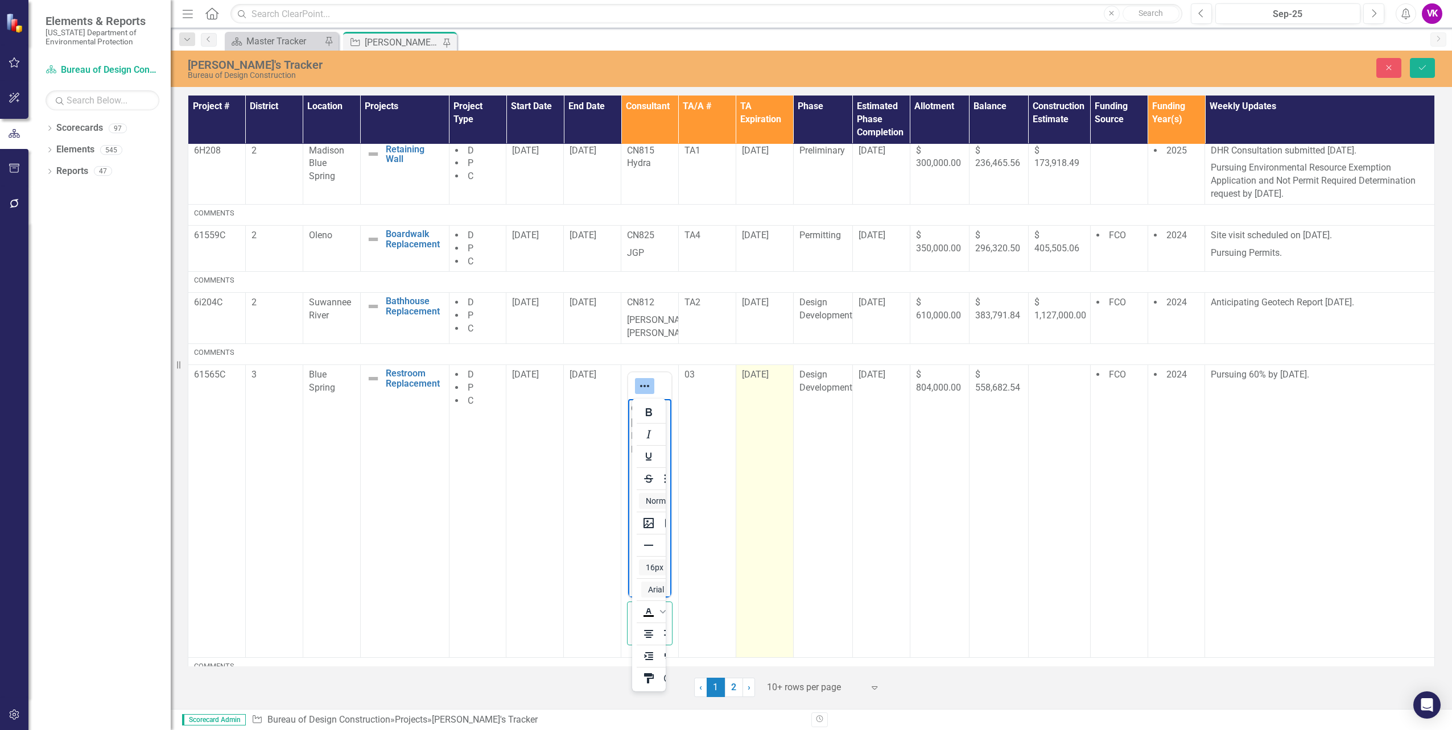
click at [770, 502] on td "[DATE]" at bounding box center [764, 511] width 57 height 293
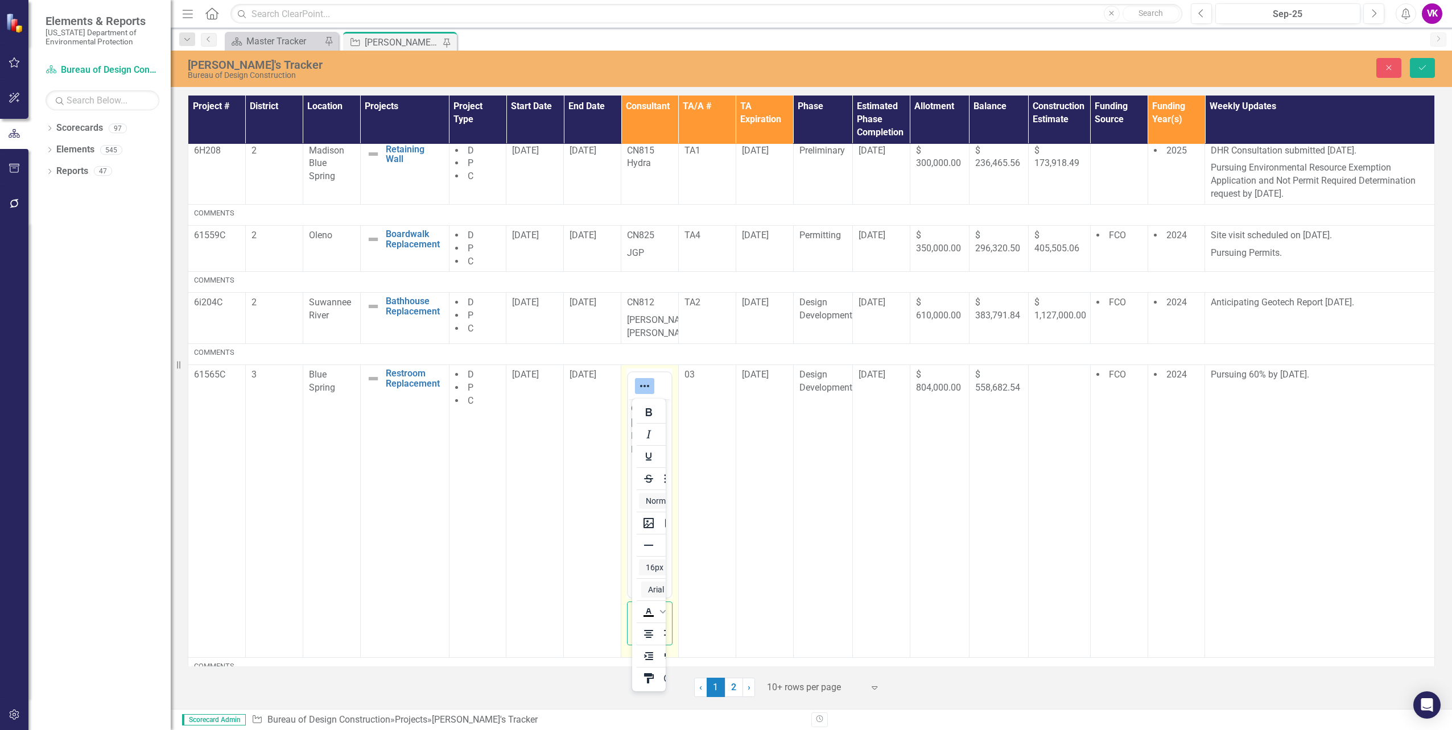
click at [642, 387] on icon "Reveal or hide additional toolbar items" at bounding box center [644, 386] width 9 height 2
click at [1424, 65] on icon "Save" at bounding box center [1422, 68] width 10 height 8
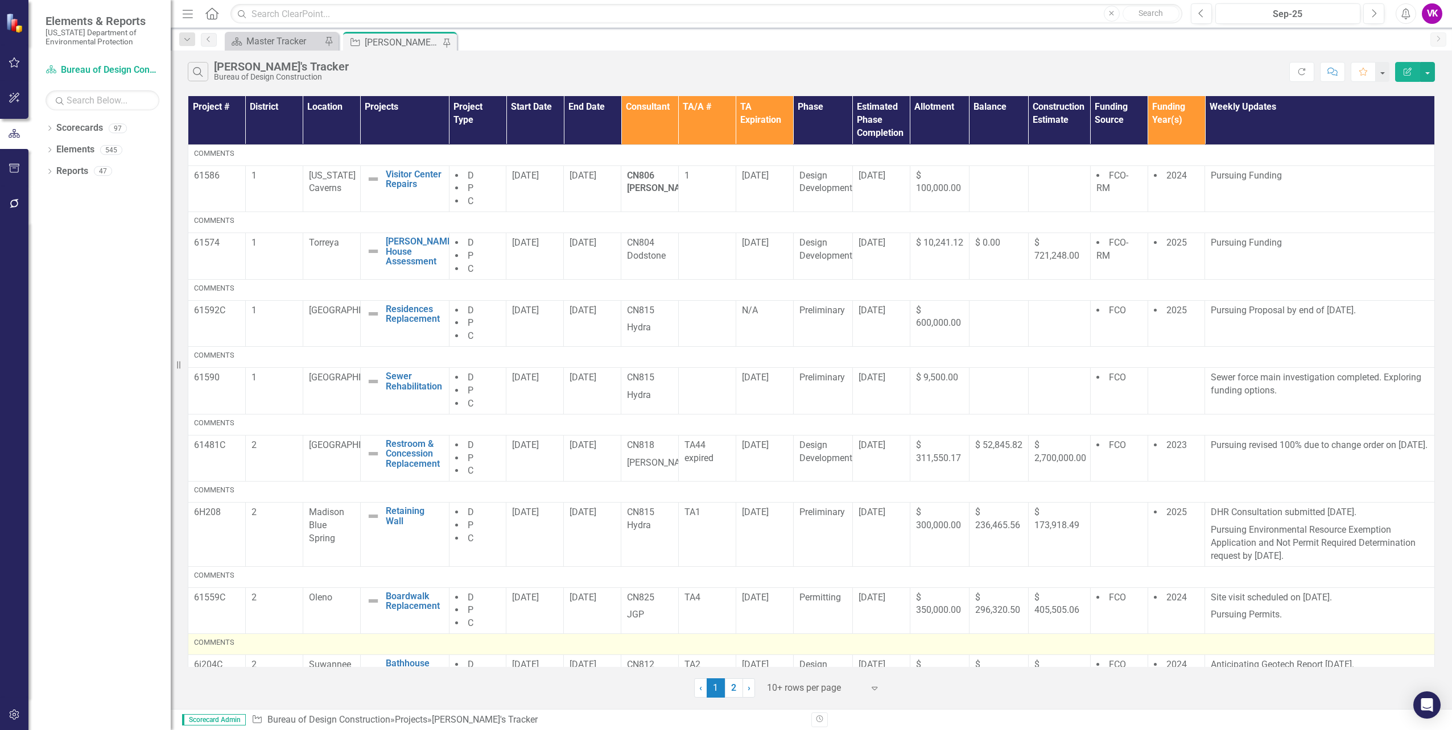
scroll to position [191, 0]
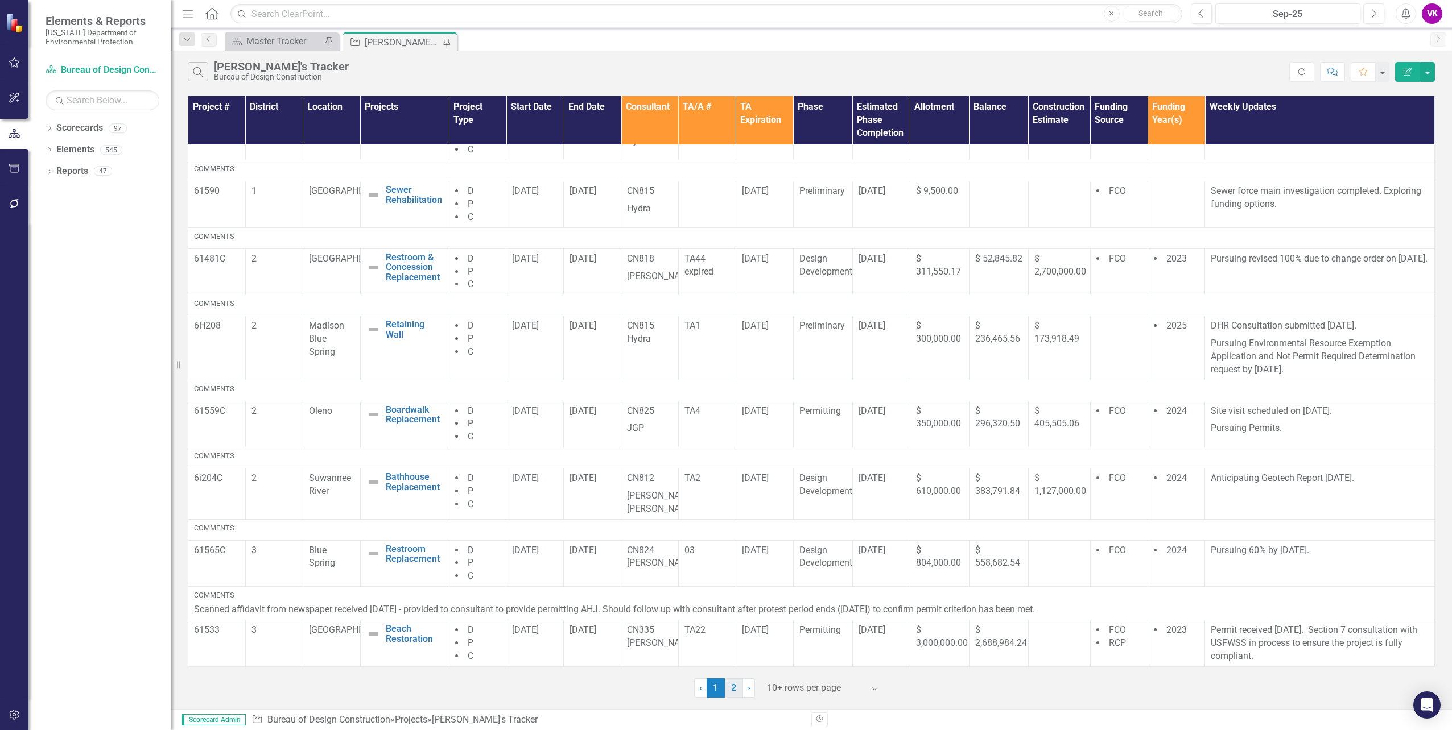
click at [733, 690] on link "2" at bounding box center [734, 688] width 18 height 19
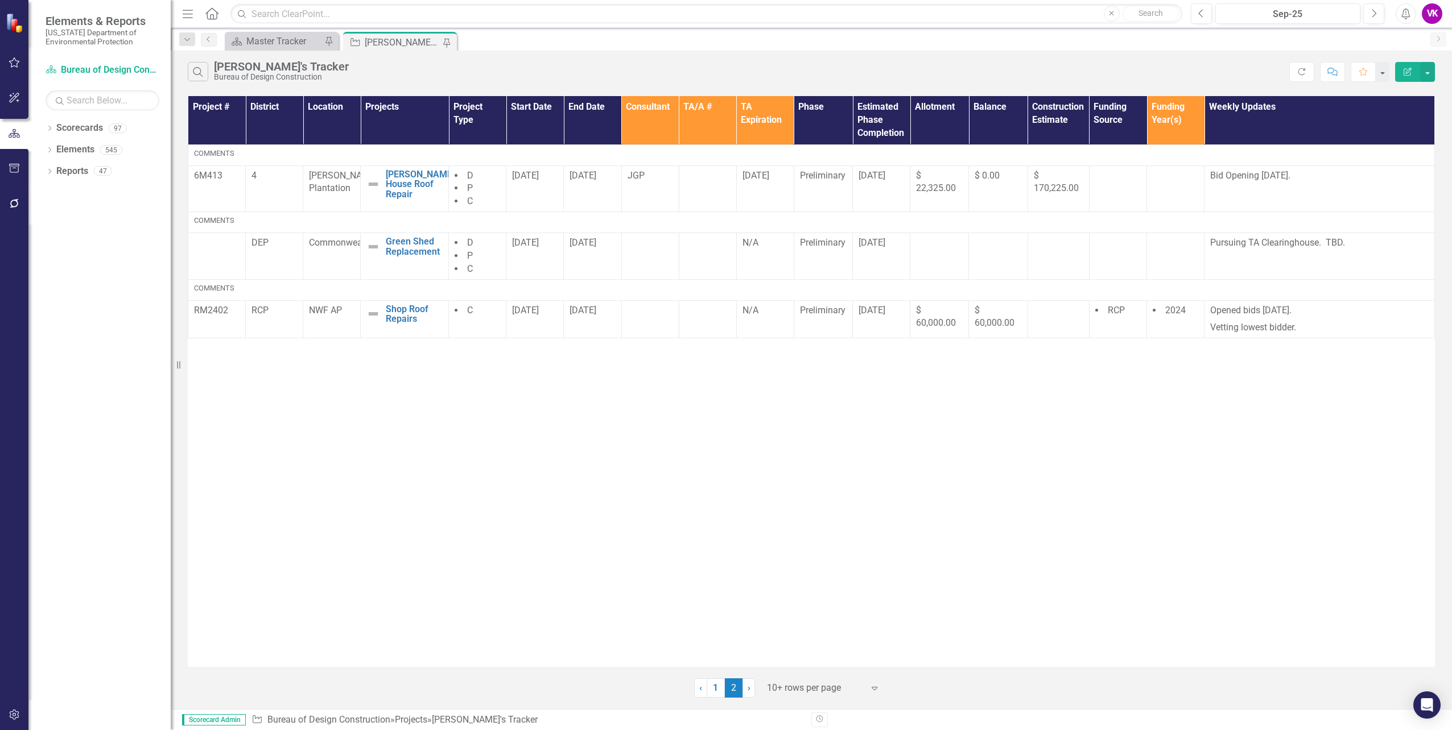
scroll to position [0, 0]
click at [629, 176] on p "JGP" at bounding box center [650, 176] width 46 height 13
click at [630, 176] on p "JGP" at bounding box center [650, 176] width 46 height 13
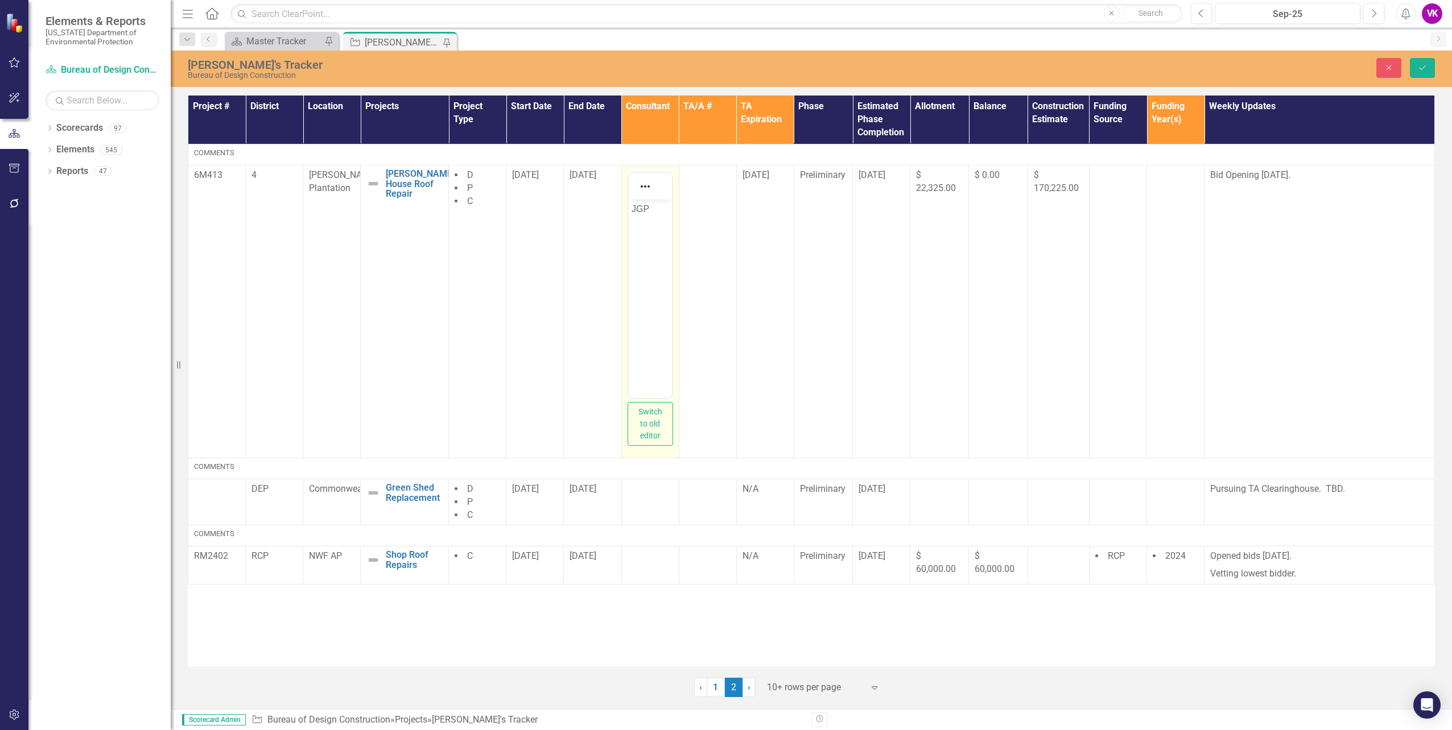
drag, startPoint x: 630, startPoint y: 210, endPoint x: 647, endPoint y: 208, distance: 17.2
click at [630, 209] on body "JGP" at bounding box center [649, 284] width 43 height 171
click at [1422, 69] on icon "Save" at bounding box center [1422, 68] width 10 height 8
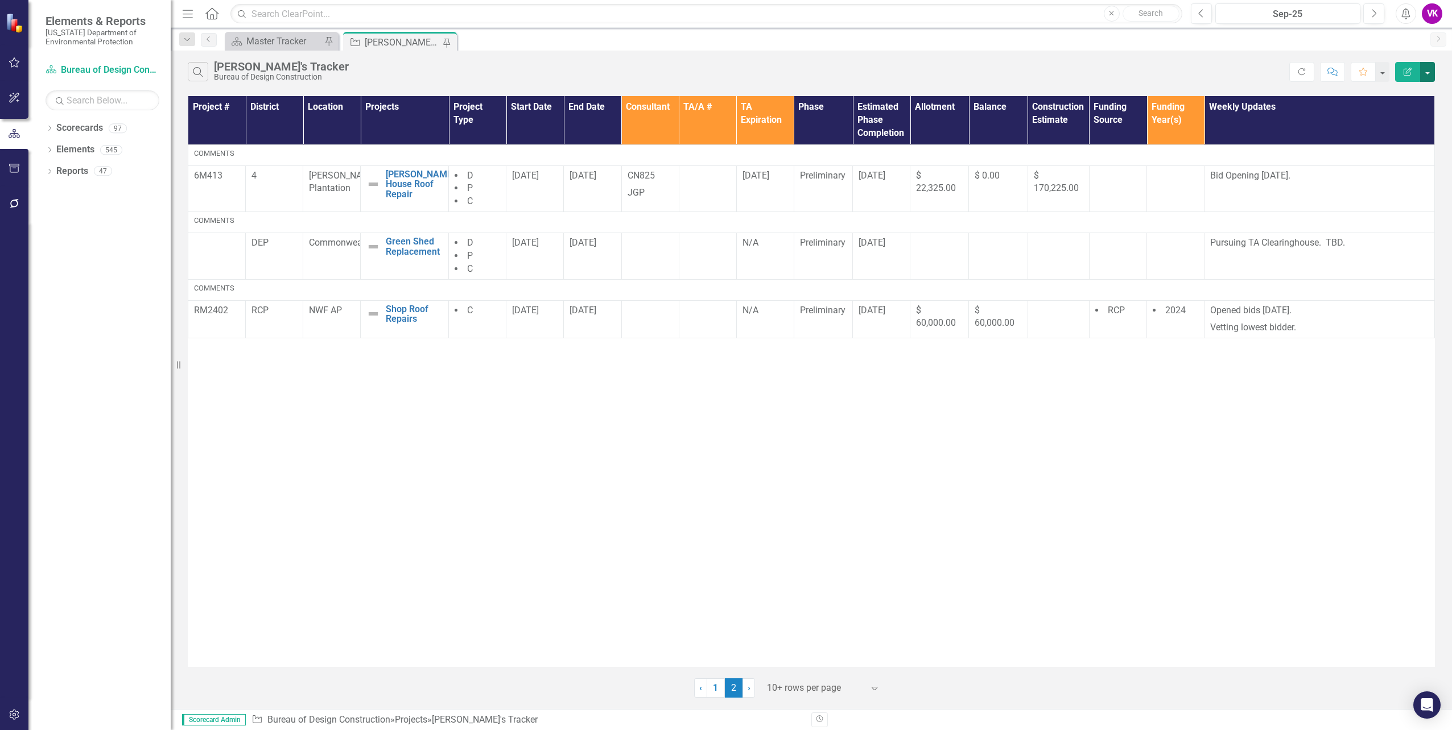
click at [1426, 75] on button "button" at bounding box center [1427, 72] width 15 height 20
click at [1393, 116] on link "PDF Export to PDF" at bounding box center [1389, 115] width 90 height 21
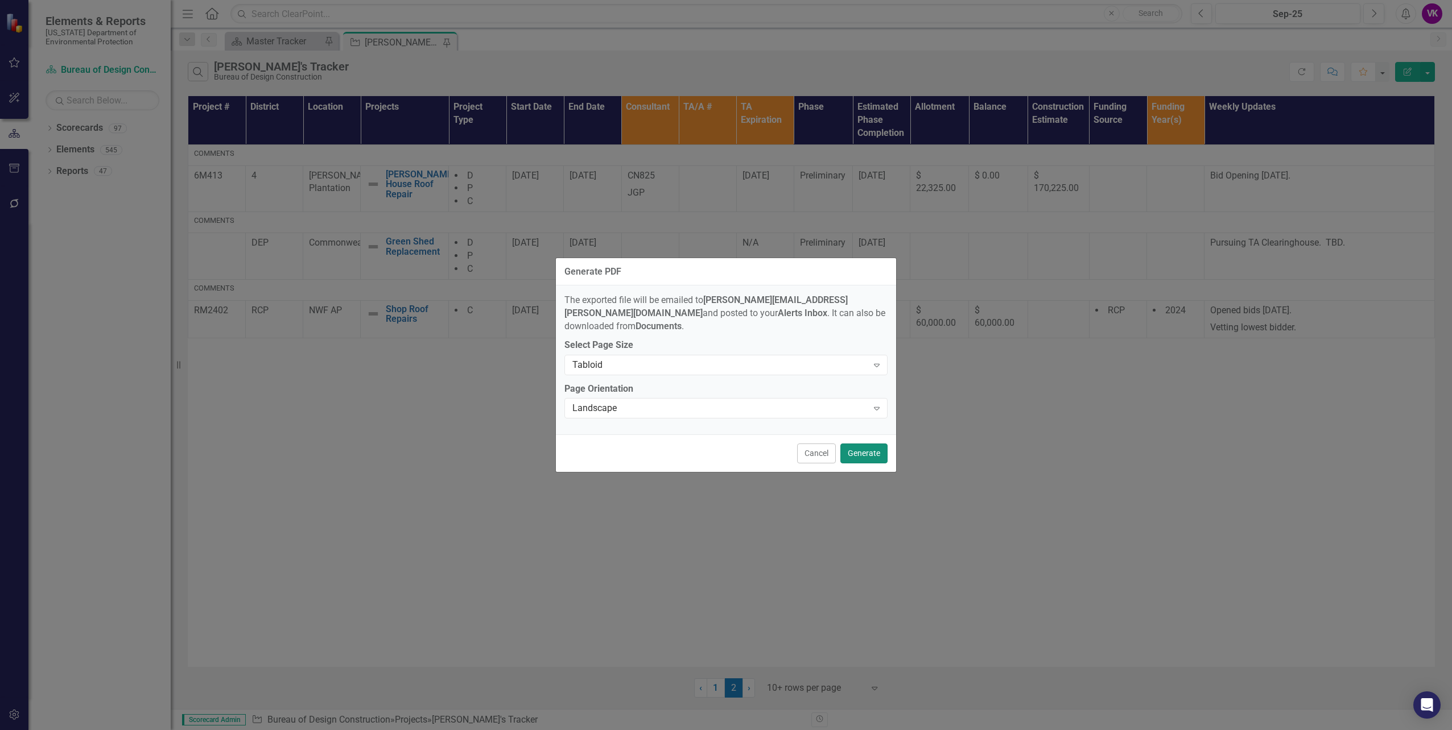
click at [866, 449] on button "Generate" at bounding box center [863, 454] width 47 height 20
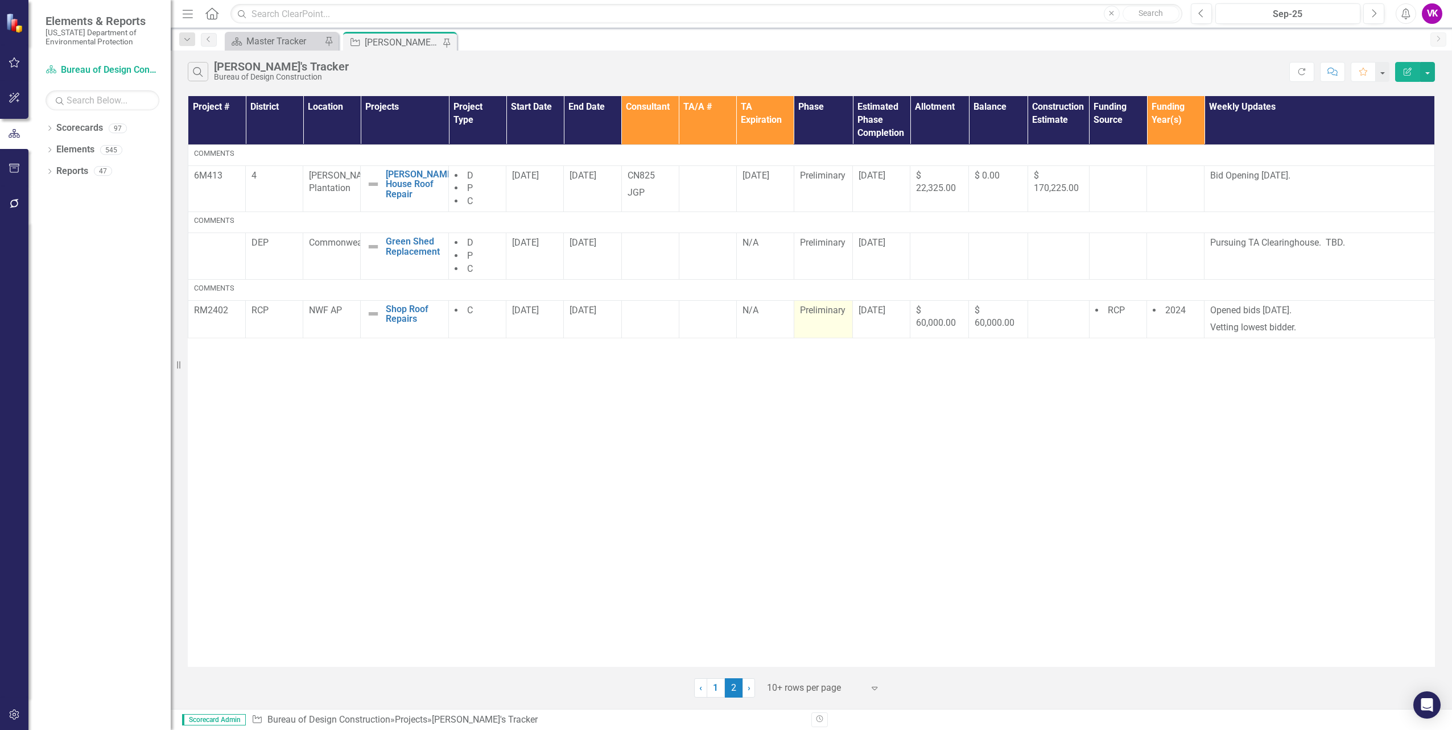
click at [807, 309] on span "Preliminary" at bounding box center [823, 310] width 46 height 11
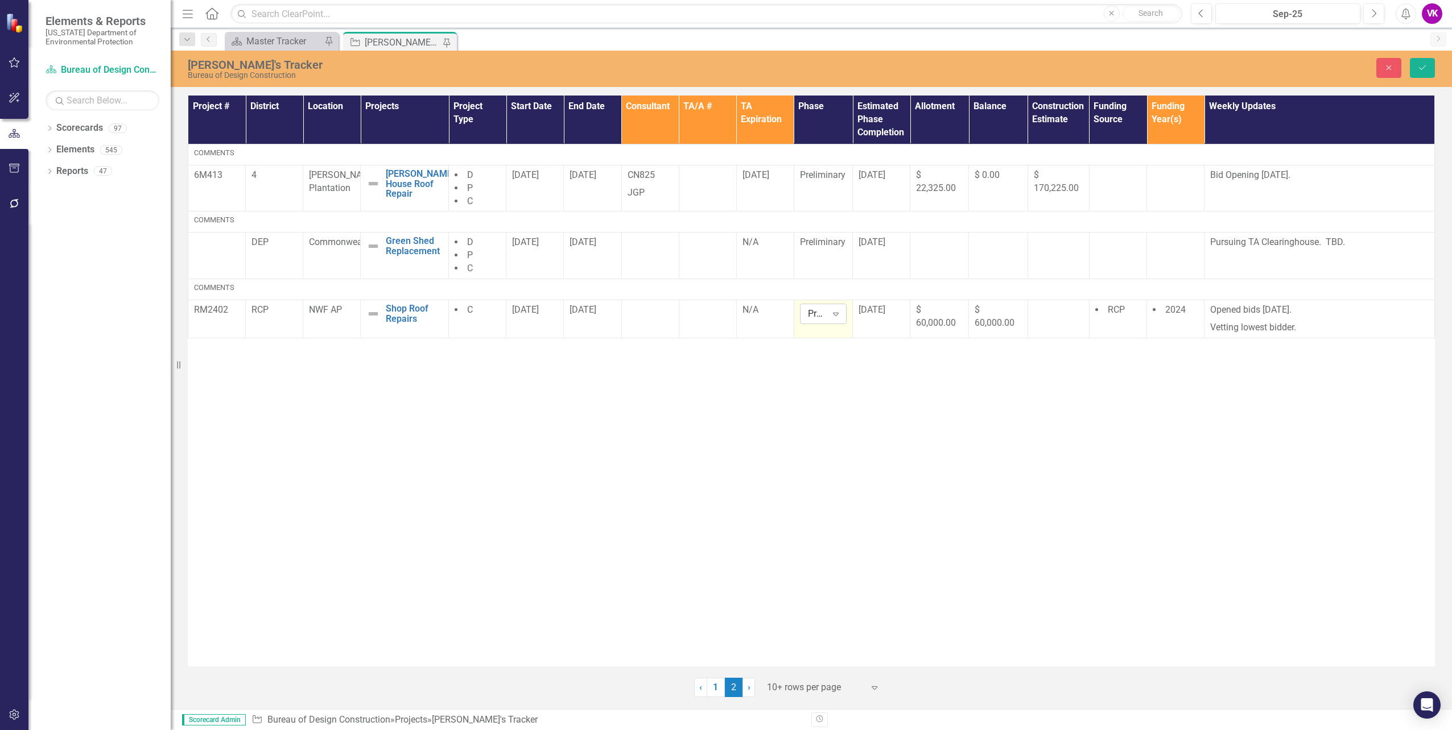
drag, startPoint x: 807, startPoint y: 309, endPoint x: 836, endPoint y: 316, distance: 29.1
click at [836, 316] on icon at bounding box center [836, 314] width 6 height 3
click at [836, 440] on div "Bidding" at bounding box center [847, 440] width 73 height 13
click at [802, 172] on span "Preliminary" at bounding box center [823, 175] width 46 height 11
click at [803, 174] on span "Preliminary" at bounding box center [823, 175] width 46 height 11
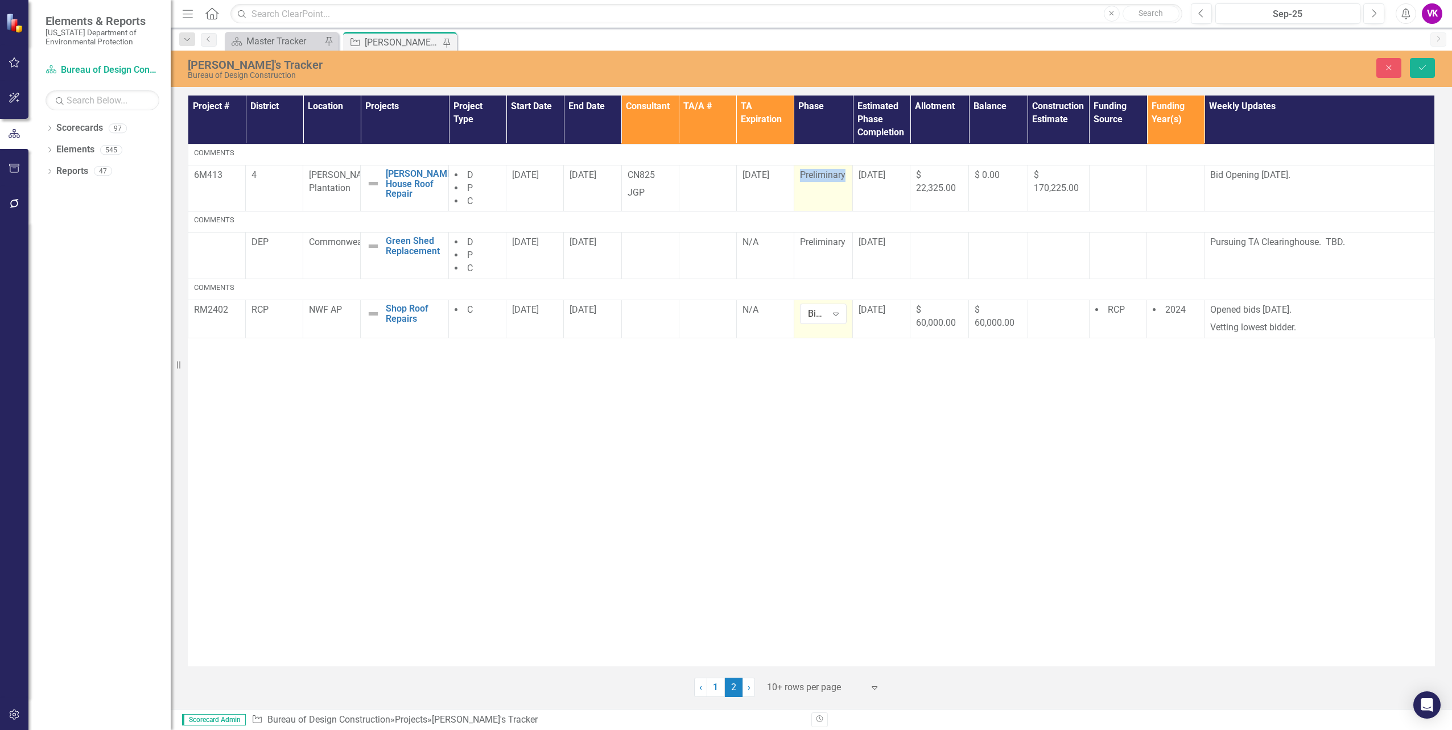
click at [803, 174] on span "Preliminary" at bounding box center [823, 175] width 46 height 11
drag, startPoint x: 803, startPoint y: 174, endPoint x: 836, endPoint y: 179, distance: 33.3
click at [836, 179] on icon "Expand" at bounding box center [835, 179] width 11 height 9
click at [830, 266] on div "Bidding" at bounding box center [847, 268] width 73 height 13
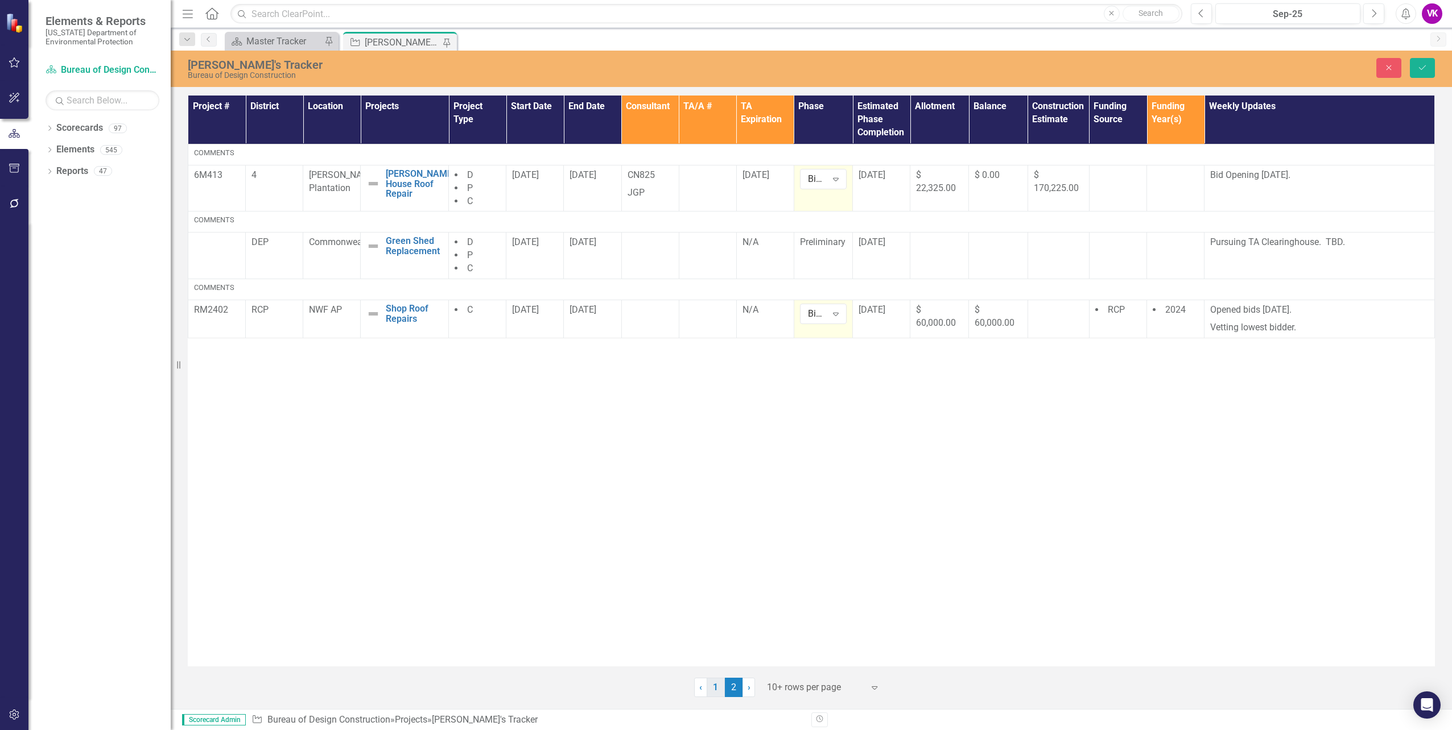
click at [716, 686] on link "1" at bounding box center [716, 687] width 18 height 19
click at [1423, 70] on icon "Save" at bounding box center [1422, 68] width 10 height 8
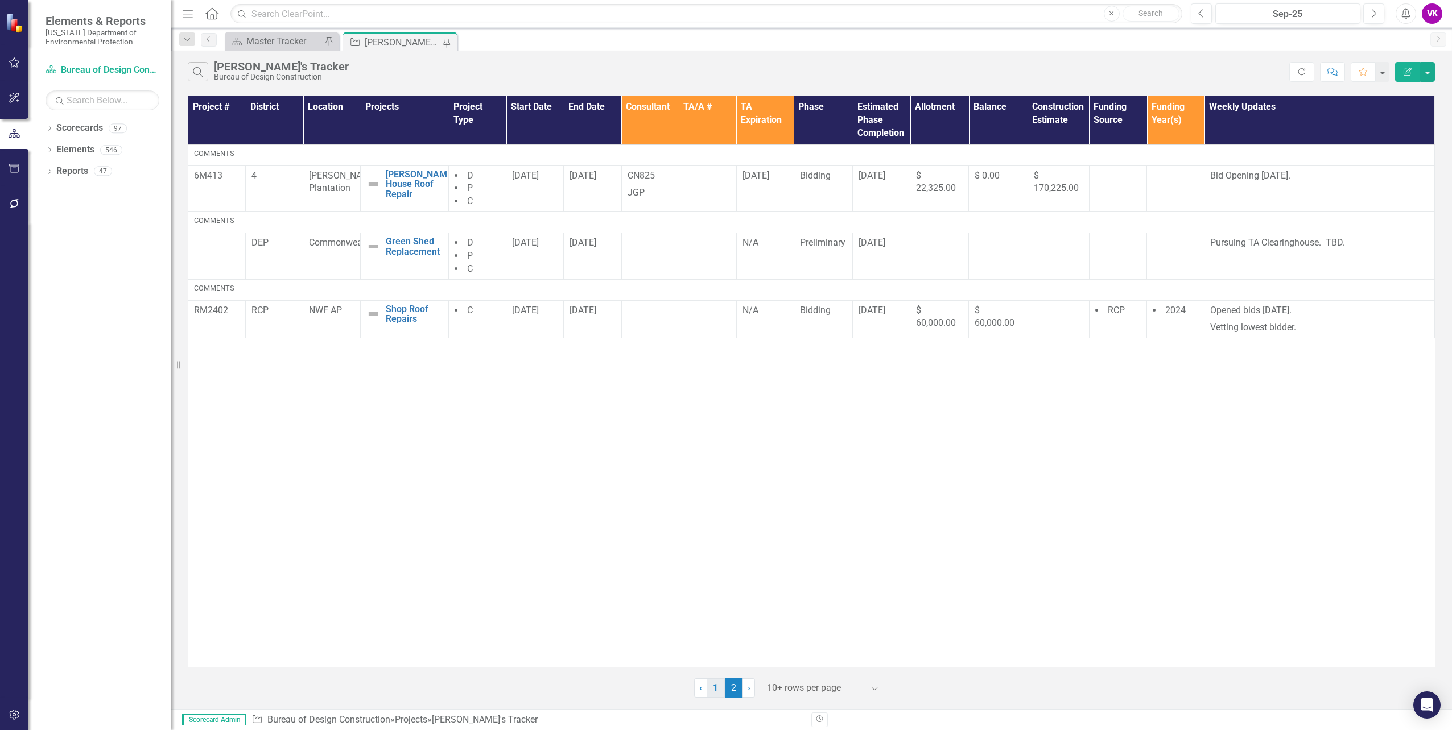
click at [713, 690] on link "1" at bounding box center [716, 688] width 18 height 19
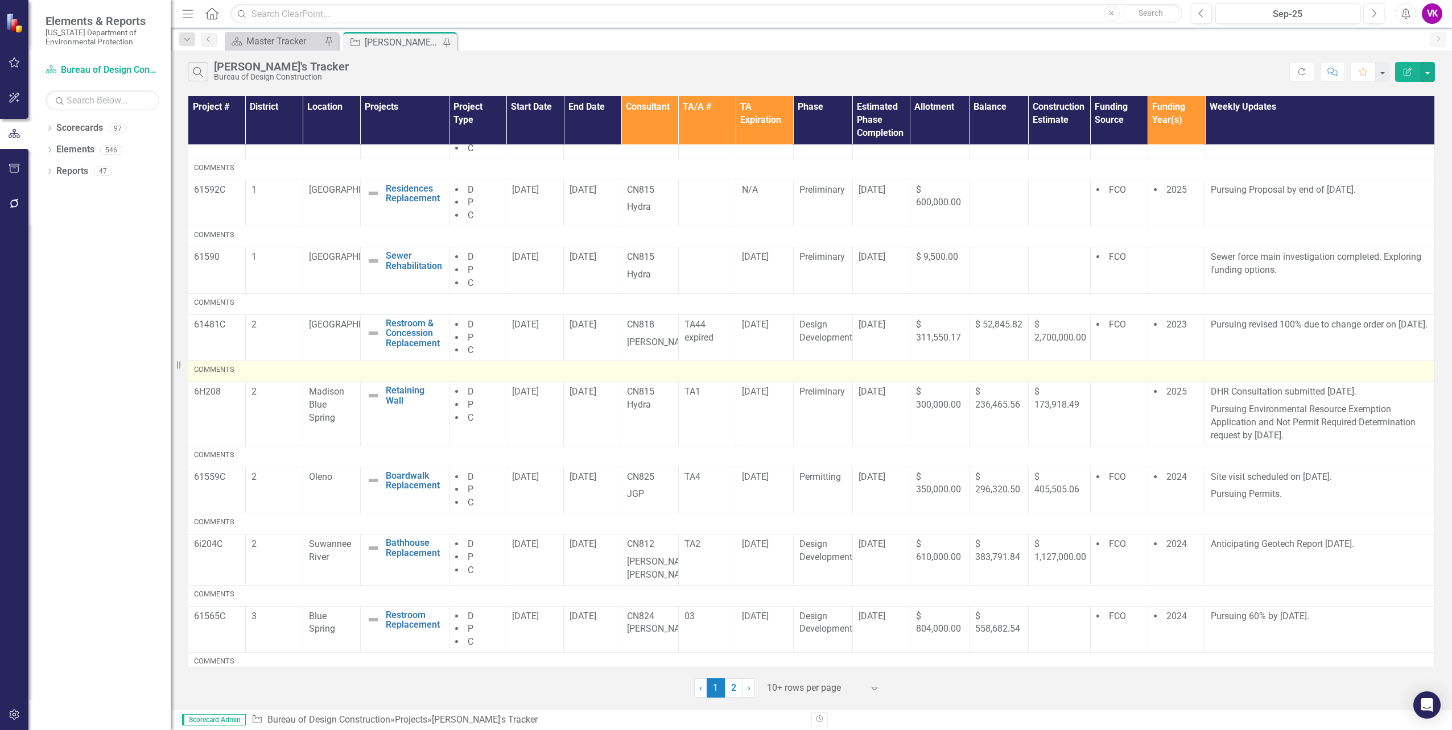
scroll to position [171, 0]
